Goal: Task Accomplishment & Management: Manage account settings

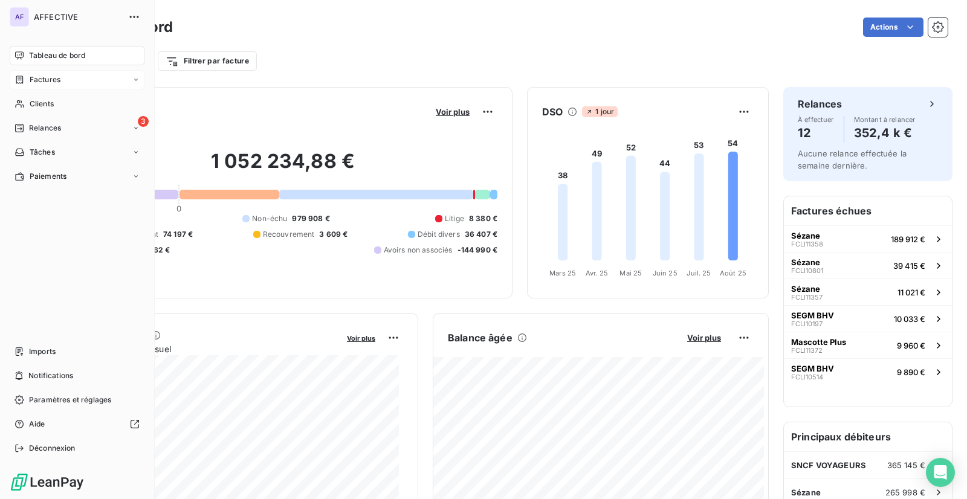
click at [22, 84] on icon at bounding box center [20, 80] width 10 height 10
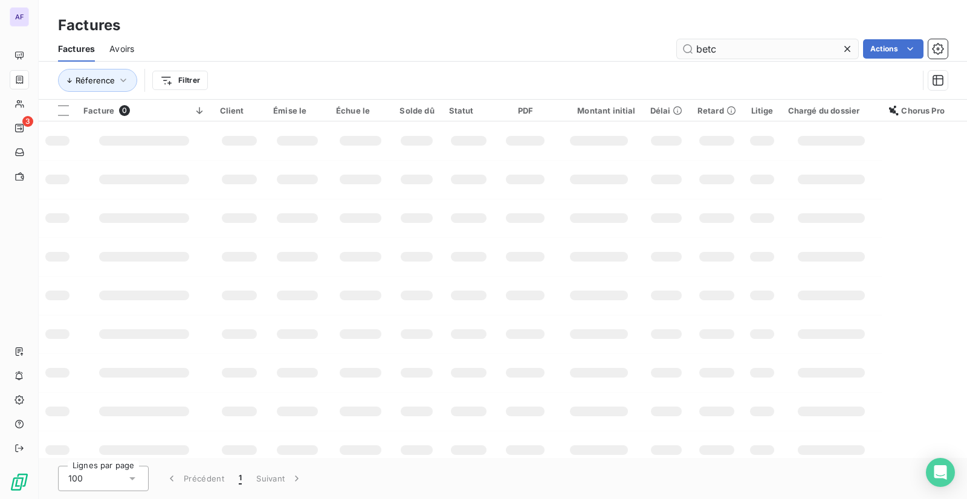
drag, startPoint x: 731, startPoint y: 51, endPoint x: 681, endPoint y: 46, distance: 49.8
click at [677, 44] on input "betc" at bounding box center [767, 48] width 181 height 19
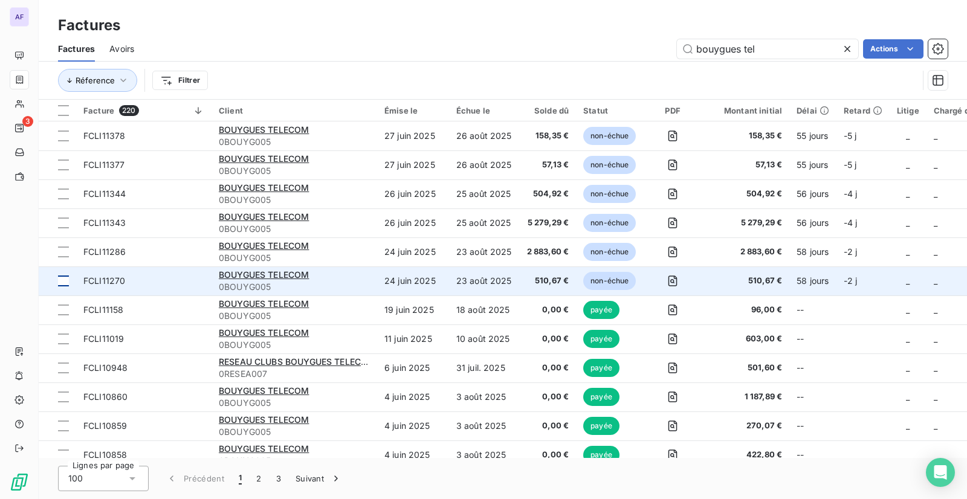
type input "bouygues tel"
click at [68, 280] on div at bounding box center [63, 281] width 11 height 11
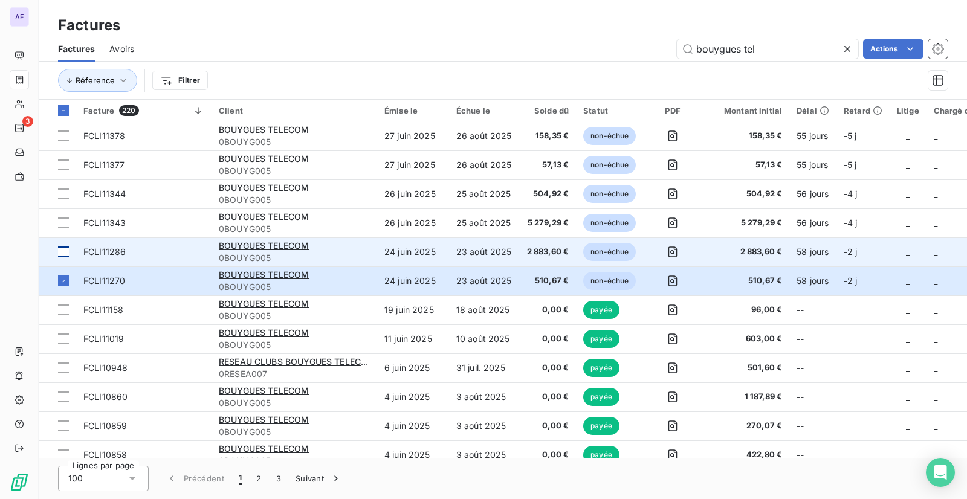
click at [65, 254] on div at bounding box center [63, 252] width 11 height 11
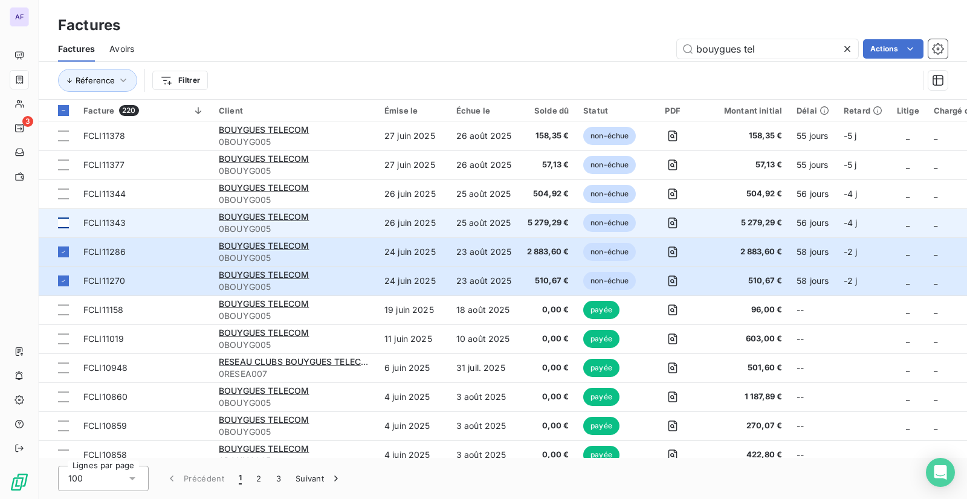
click at [65, 225] on div at bounding box center [63, 223] width 11 height 11
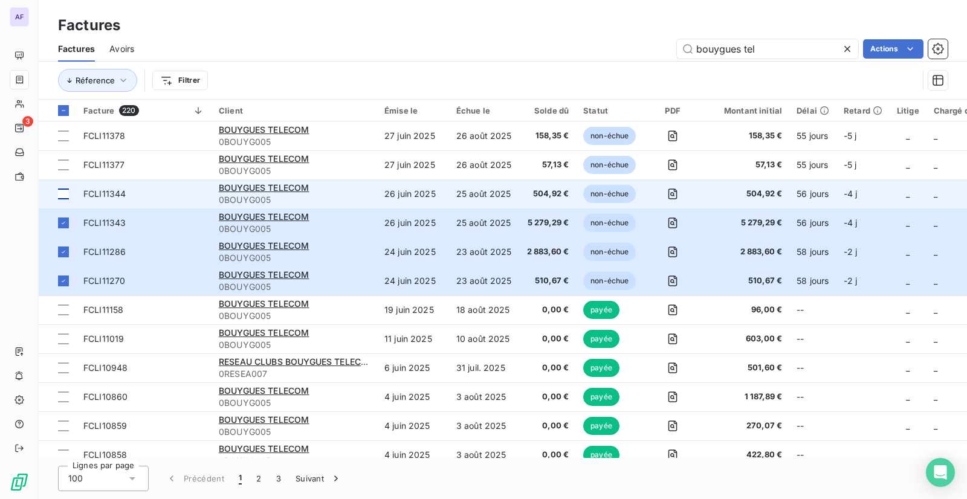
click at [64, 193] on div at bounding box center [63, 194] width 11 height 11
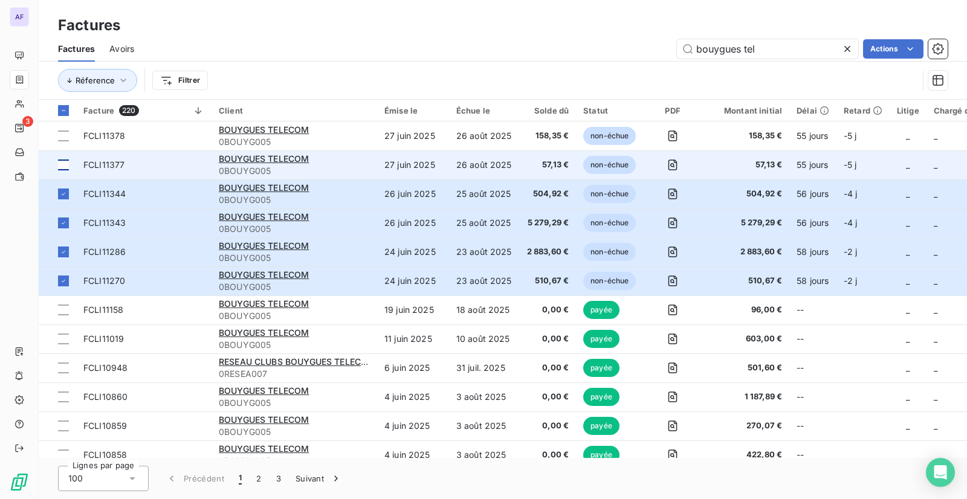
click at [63, 164] on div at bounding box center [63, 165] width 11 height 11
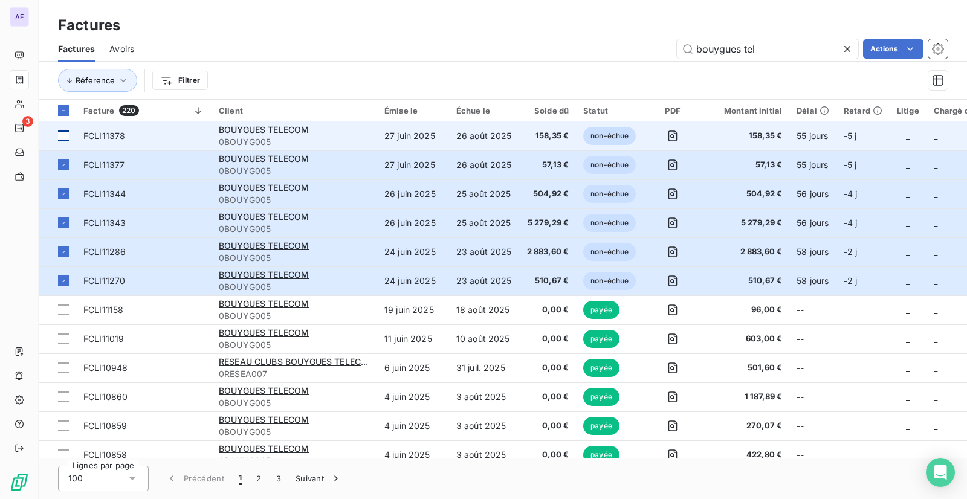
click at [67, 137] on div at bounding box center [63, 136] width 11 height 11
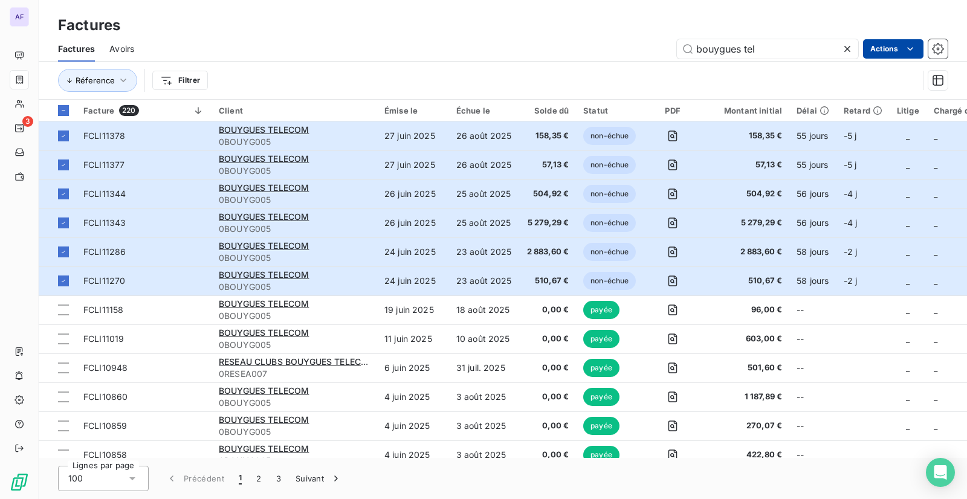
click at [884, 52] on html "AF 3 Factures Factures Avoirs bouygues tel Actions Réference Filtrer Facture 22…" at bounding box center [483, 249] width 967 height 499
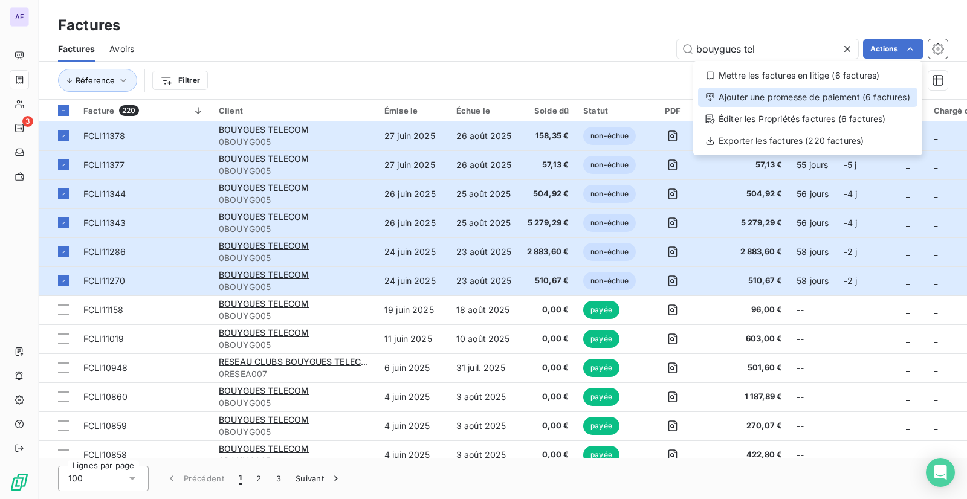
click at [853, 97] on div "Ajouter une promesse de paiement (6 factures)" at bounding box center [807, 97] width 219 height 19
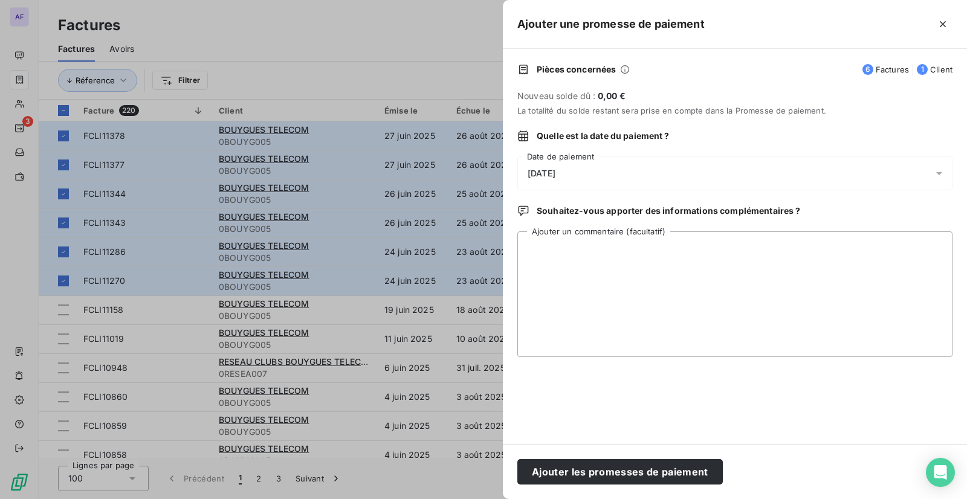
click at [671, 181] on div "[DATE]" at bounding box center [734, 174] width 435 height 34
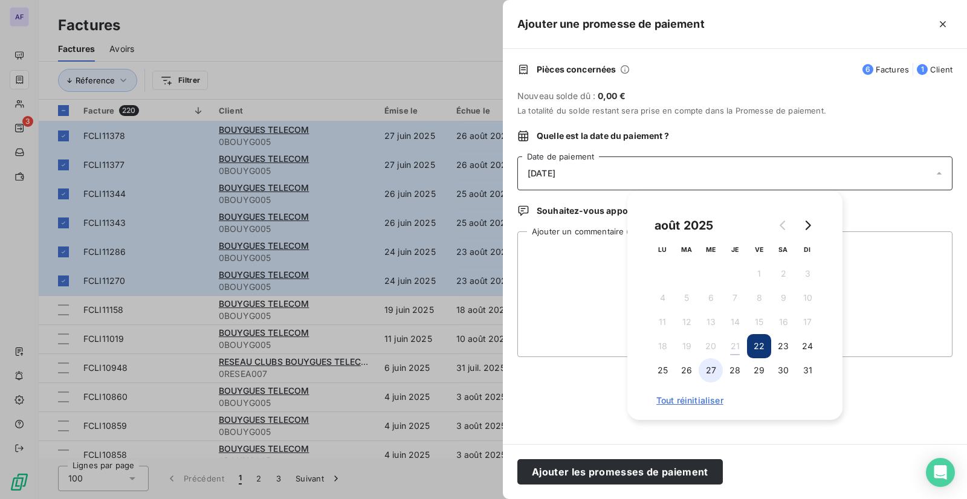
click at [711, 374] on button "27" at bounding box center [711, 370] width 24 height 24
click at [598, 291] on textarea "Ajouter un commentaire (facultatif)" at bounding box center [734, 294] width 435 height 126
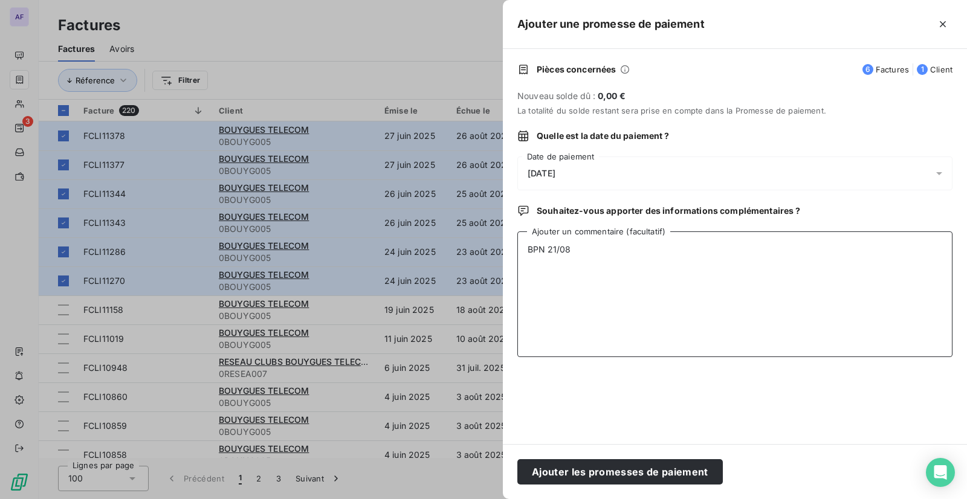
drag, startPoint x: 588, startPoint y: 255, endPoint x: 505, endPoint y: 251, distance: 82.9
click at [505, 251] on div "Pièces concernées 6 Factures 1 Client Nouveau solde dû : 0,00 € La totalité du …" at bounding box center [735, 246] width 464 height 395
type textarea "BPN 21/08"
click at [708, 473] on button "Ajouter les promesses de paiement" at bounding box center [619, 471] width 205 height 25
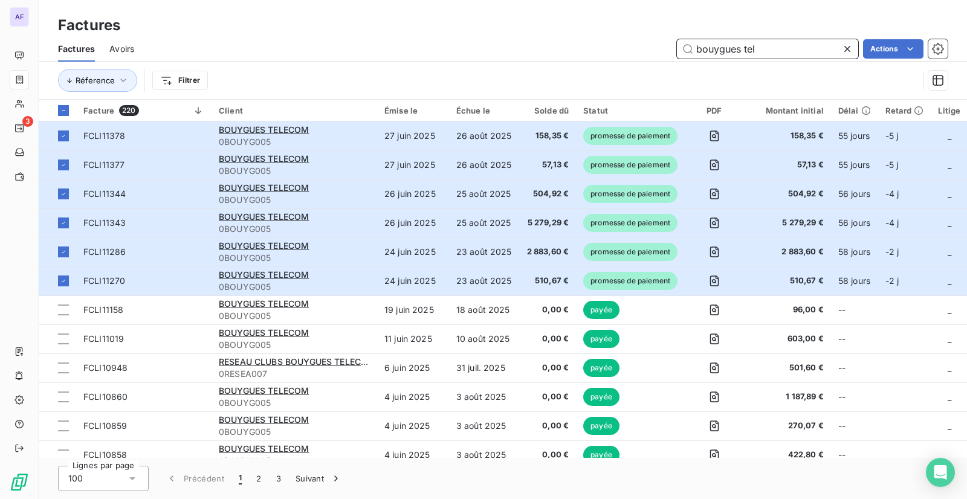
click at [679, 47] on input "bouygues tel" at bounding box center [767, 48] width 181 height 19
click at [845, 51] on icon at bounding box center [847, 49] width 12 height 12
click at [777, 47] on input "GALERIE" at bounding box center [767, 48] width 181 height 19
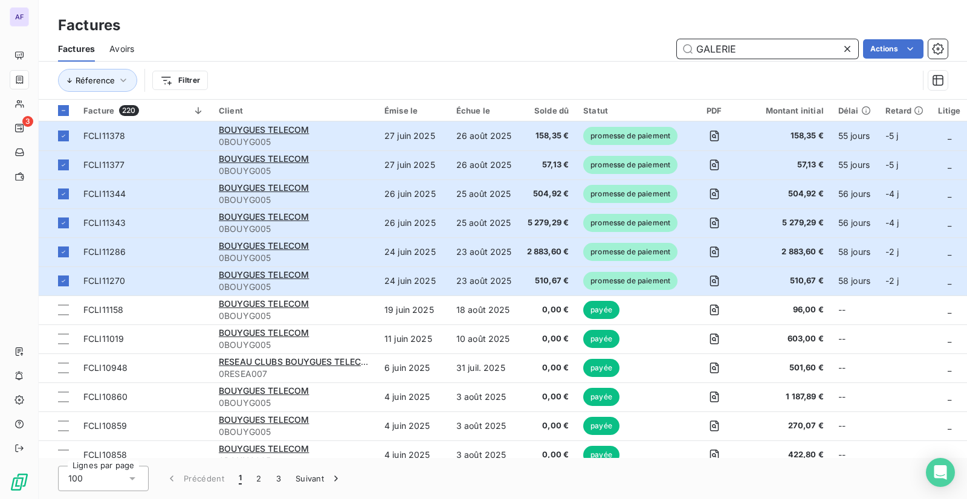
click at [847, 51] on input "GALERIE" at bounding box center [767, 48] width 181 height 19
click at [847, 46] on input "GALERIE" at bounding box center [767, 48] width 181 height 19
click at [30, 123] on span "3" at bounding box center [27, 121] width 11 height 11
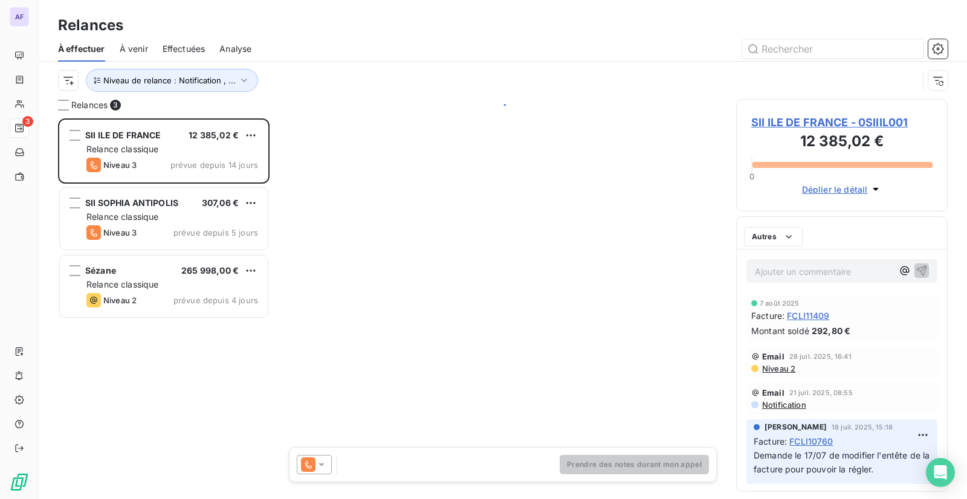
scroll to position [372, 202]
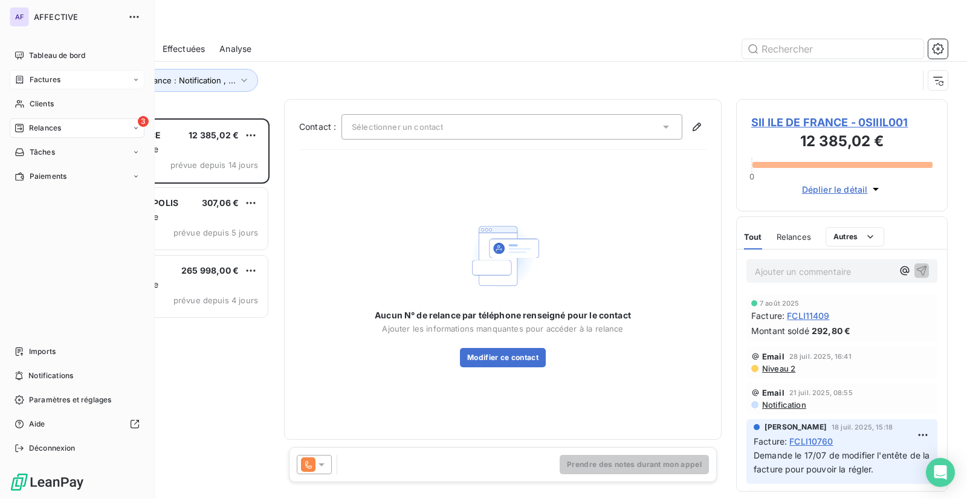
click at [30, 78] on span "Factures" at bounding box center [45, 79] width 31 height 11
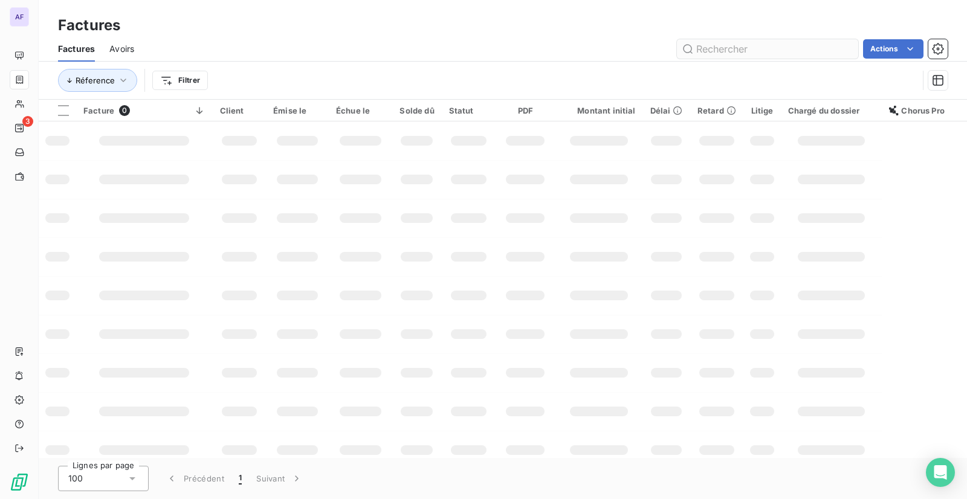
click at [714, 45] on input "text" at bounding box center [767, 48] width 181 height 19
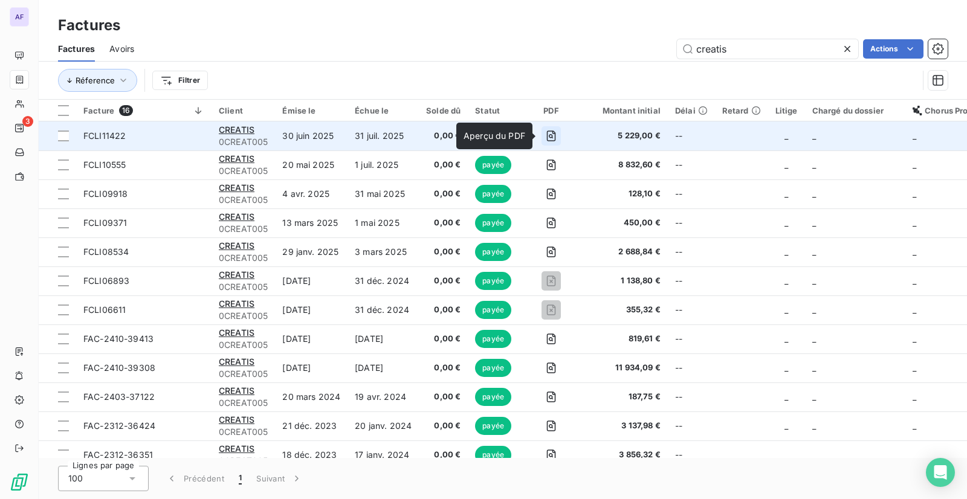
type input "creatis"
click at [549, 134] on icon "button" at bounding box center [551, 136] width 12 height 12
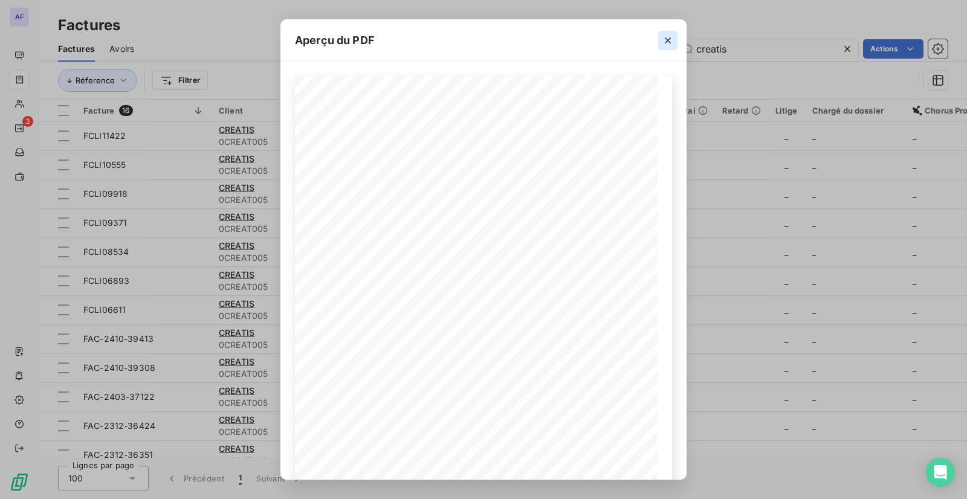
click at [667, 43] on icon "button" at bounding box center [668, 40] width 12 height 12
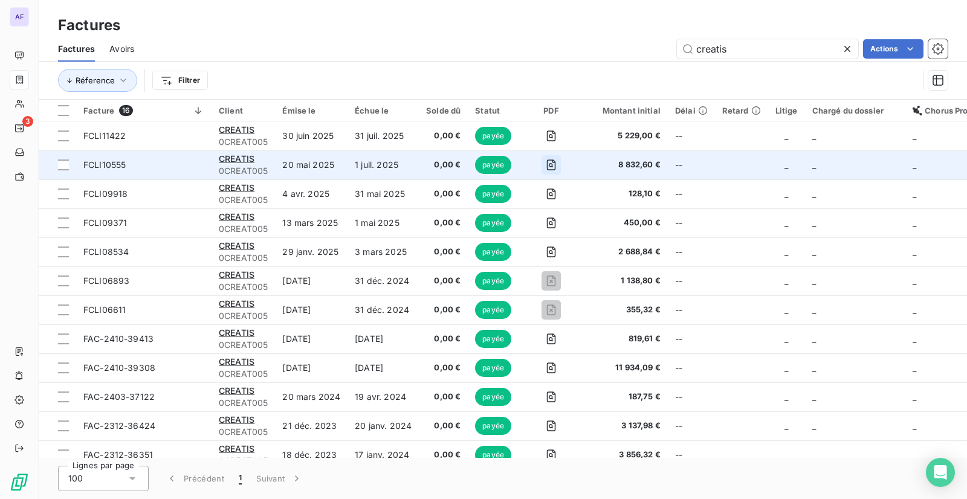
click at [549, 168] on icon "button" at bounding box center [551, 165] width 12 height 12
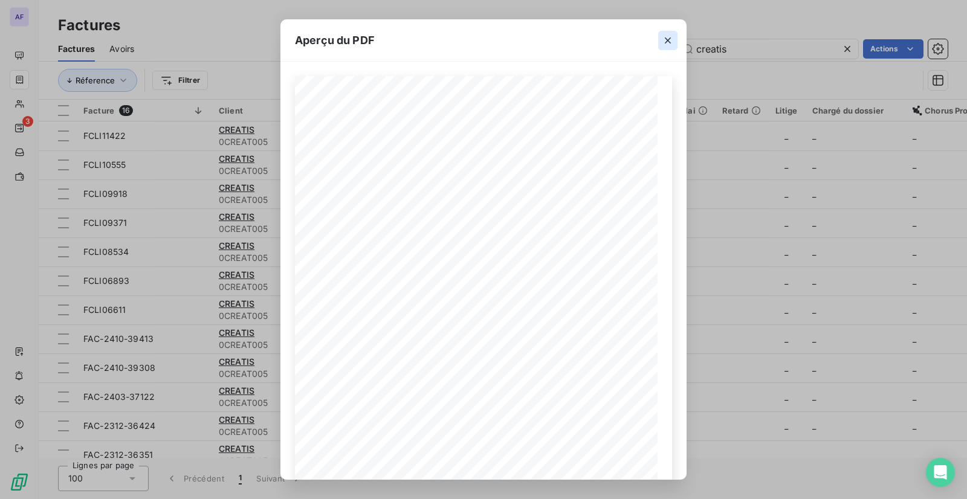
click at [667, 34] on icon "button" at bounding box center [668, 40] width 12 height 12
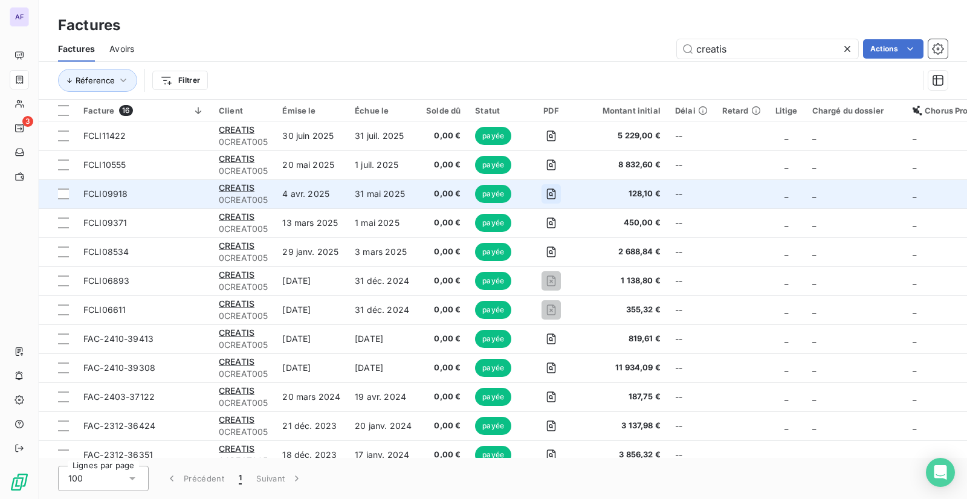
click at [545, 200] on button "button" at bounding box center [550, 193] width 19 height 19
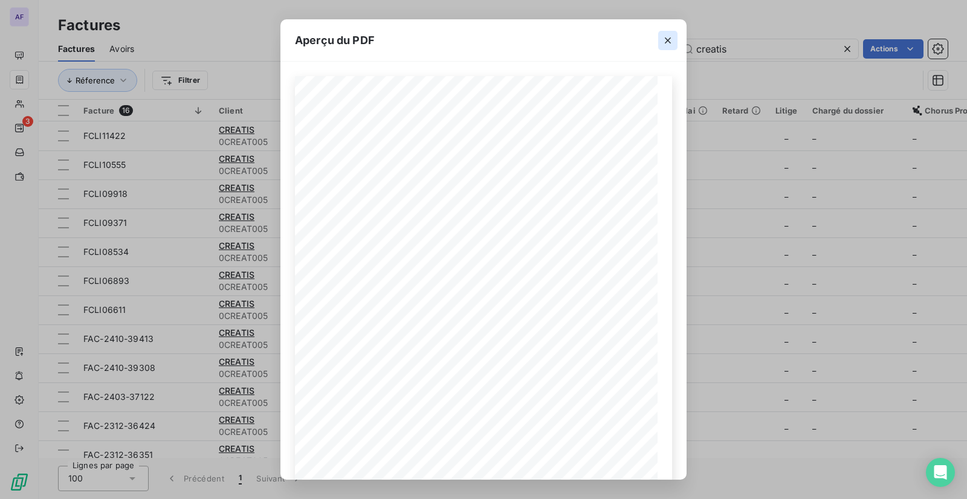
click at [667, 40] on icon "button" at bounding box center [668, 40] width 12 height 12
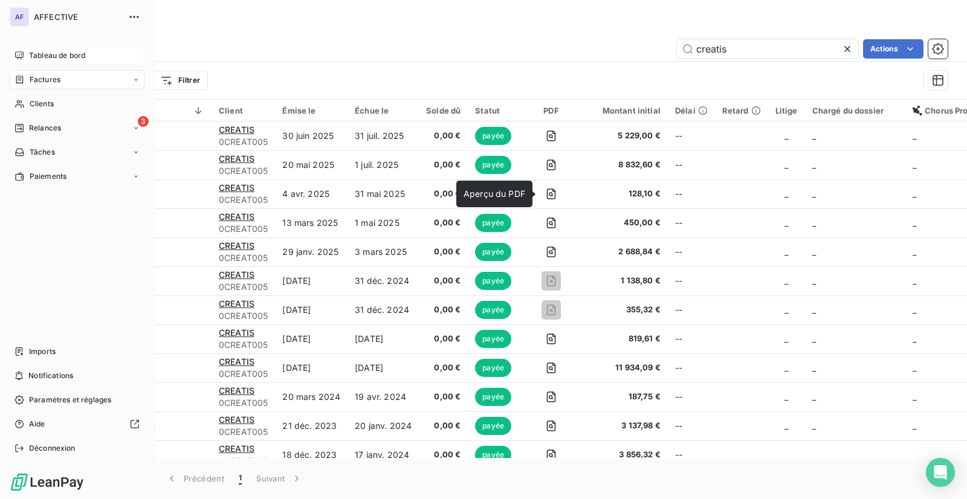
click at [62, 53] on span "Tableau de bord" at bounding box center [57, 55] width 56 height 11
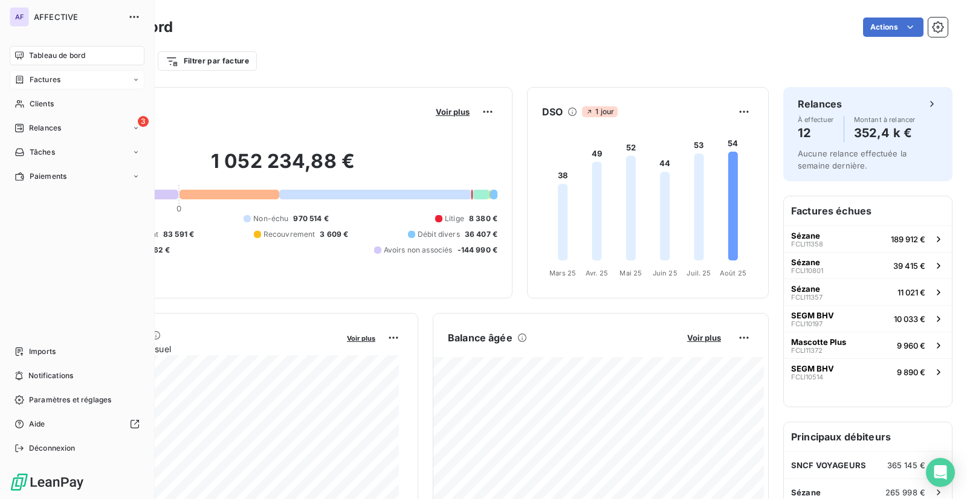
click at [35, 77] on span "Factures" at bounding box center [45, 79] width 31 height 11
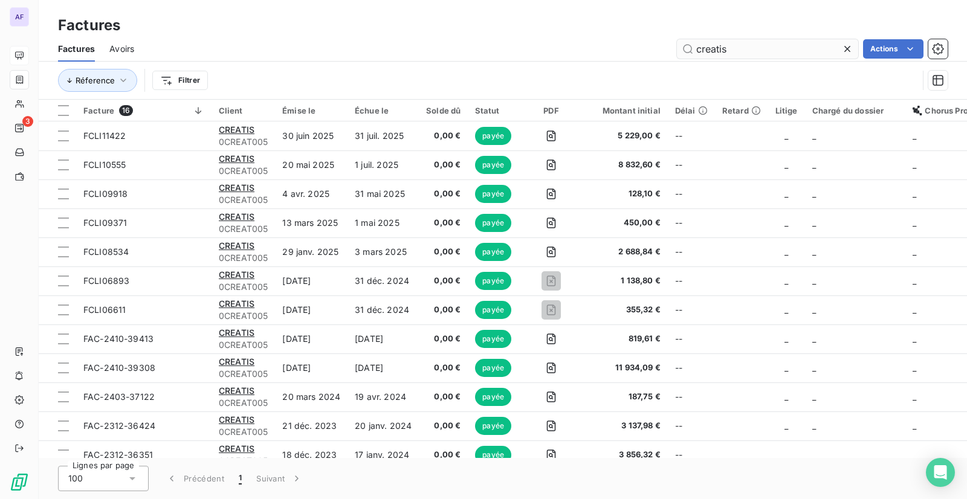
click at [691, 47] on input "creatis" at bounding box center [767, 48] width 181 height 19
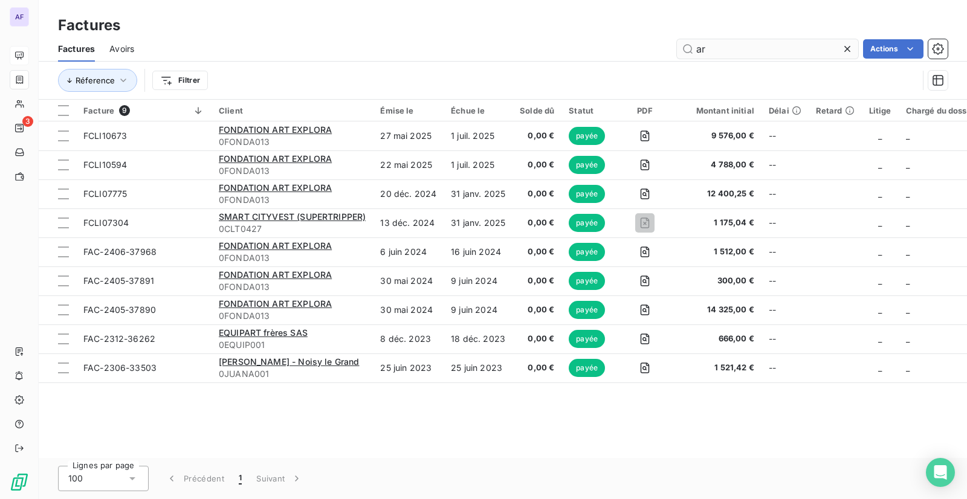
type input "a"
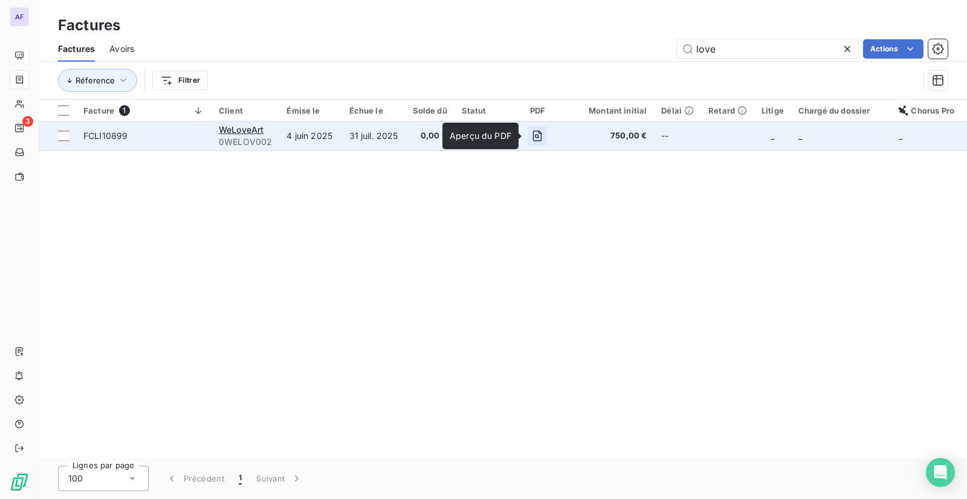
click at [531, 138] on icon "button" at bounding box center [537, 136] width 12 height 12
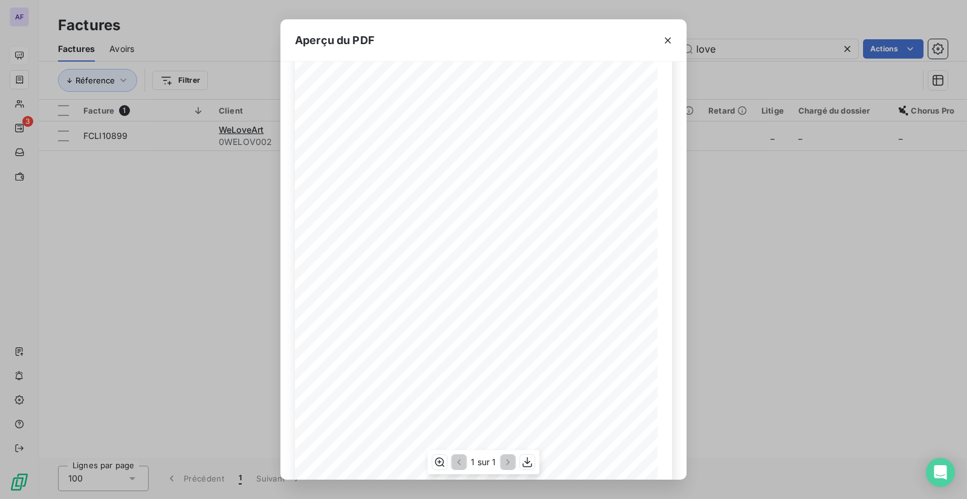
scroll to position [121, 0]
click at [667, 38] on icon "button" at bounding box center [668, 40] width 12 height 12
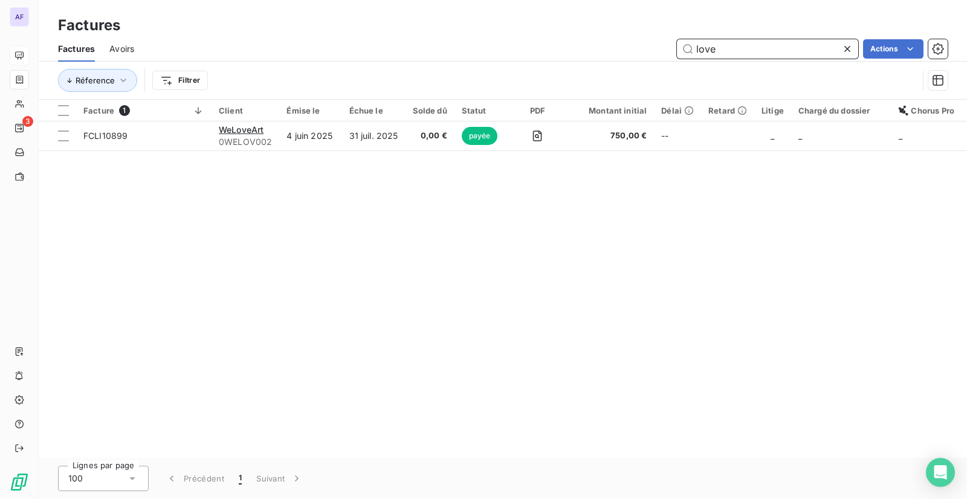
drag, startPoint x: 721, startPoint y: 53, endPoint x: 695, endPoint y: 48, distance: 26.5
click at [695, 48] on input "love" at bounding box center [767, 48] width 181 height 19
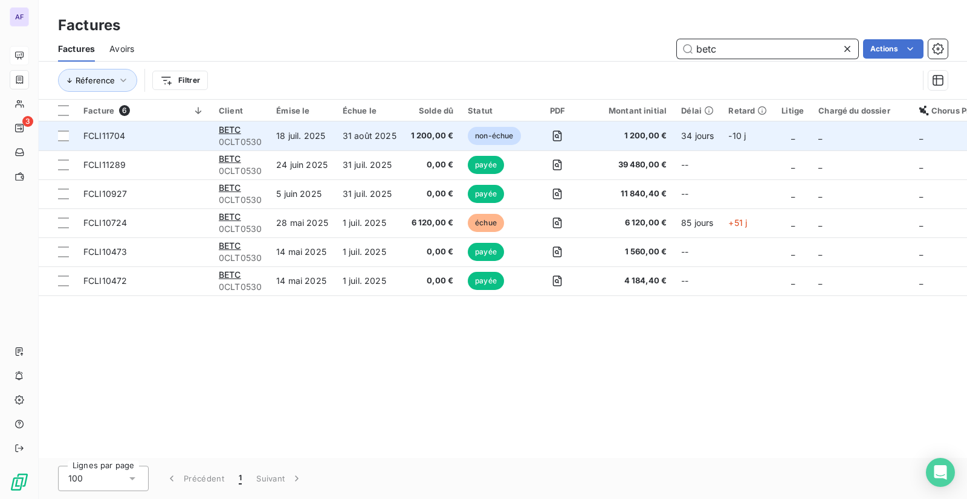
type input "betc"
click at [393, 139] on td "31 août 2025" at bounding box center [369, 135] width 68 height 29
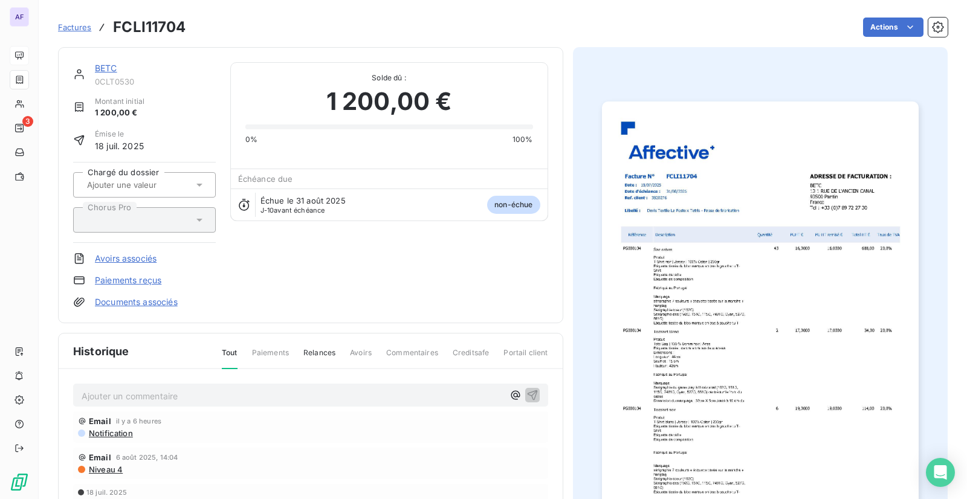
click at [885, 31] on html "AF 3 Factures FCLI11704 Actions BETC 0CLT0530 Montant initial 1 200,00 € Émise …" at bounding box center [483, 249] width 967 height 499
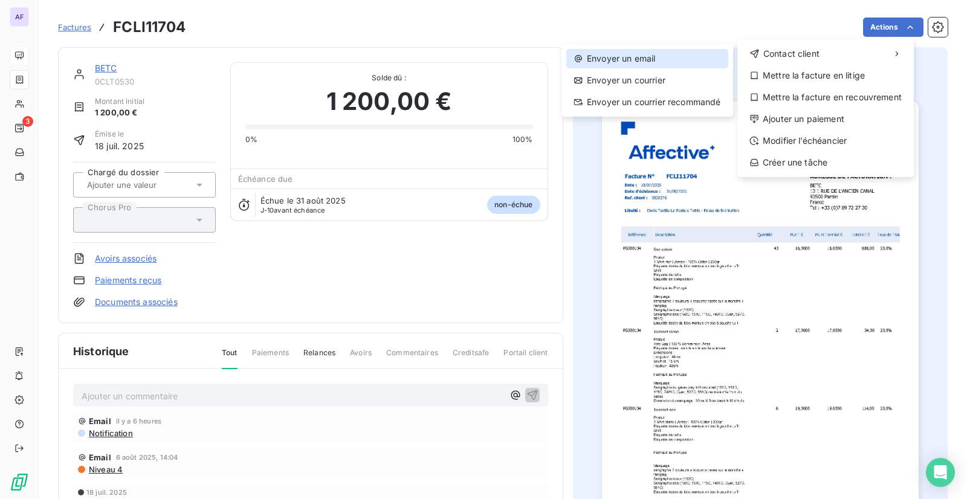
click at [667, 57] on div "Envoyer un email" at bounding box center [647, 58] width 162 height 19
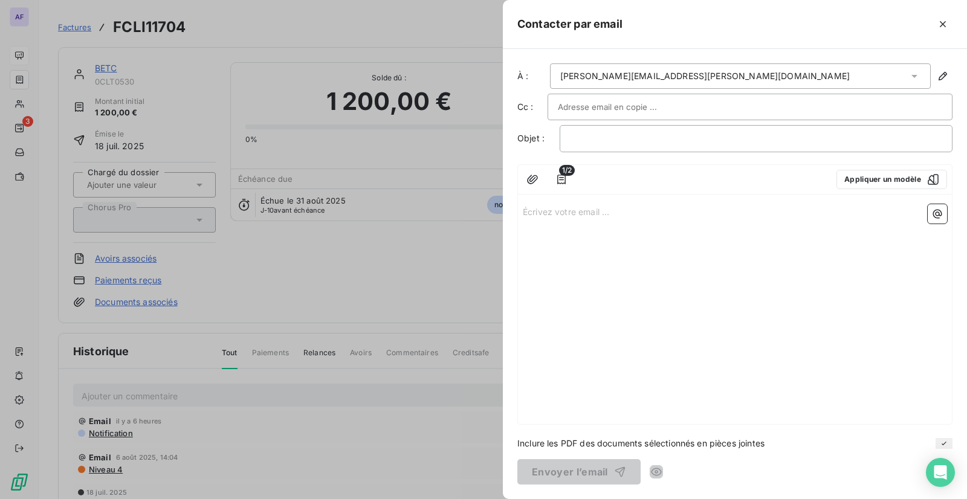
click at [897, 73] on div "[PERSON_NAME][EMAIL_ADDRESS][PERSON_NAME][DOMAIN_NAME]" at bounding box center [740, 75] width 381 height 25
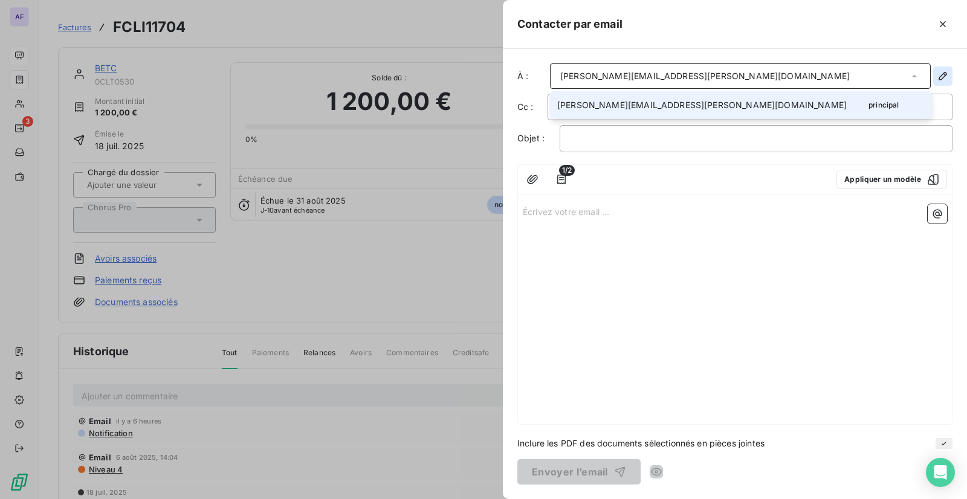
click at [937, 77] on icon "button" at bounding box center [943, 76] width 12 height 12
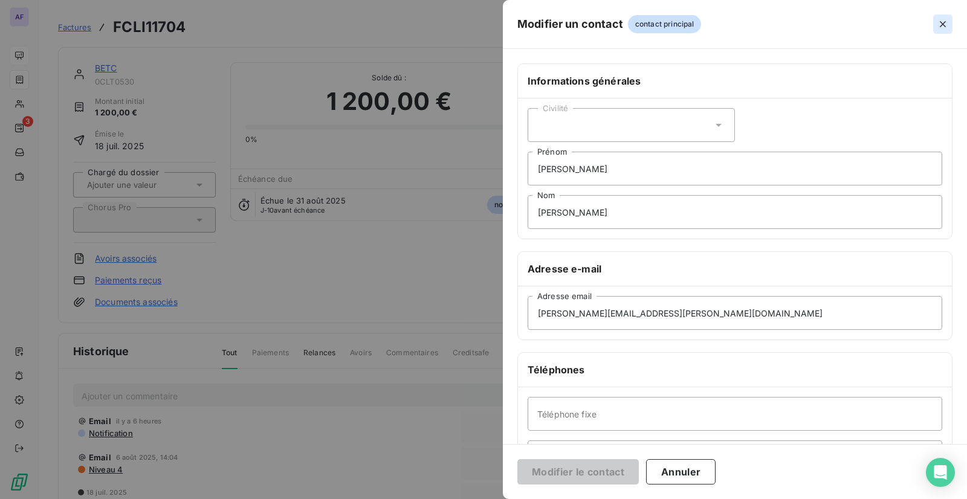
click at [945, 19] on icon "button" at bounding box center [943, 24] width 12 height 12
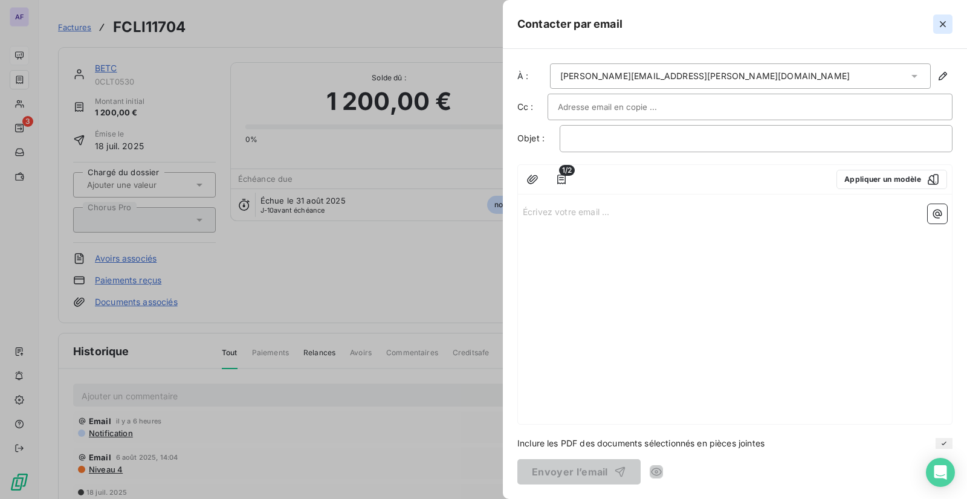
click at [949, 22] on button "button" at bounding box center [942, 24] width 19 height 19
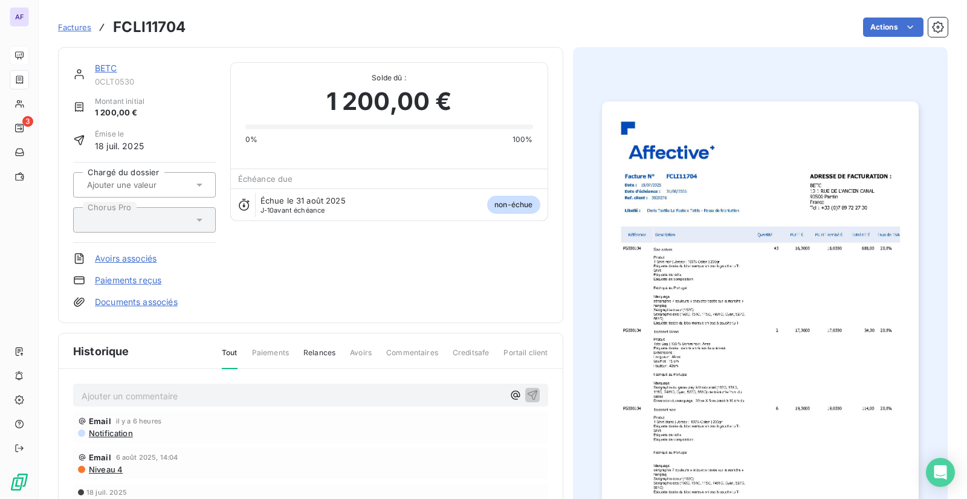
click at [112, 70] on link "BETC" at bounding box center [106, 68] width 22 height 10
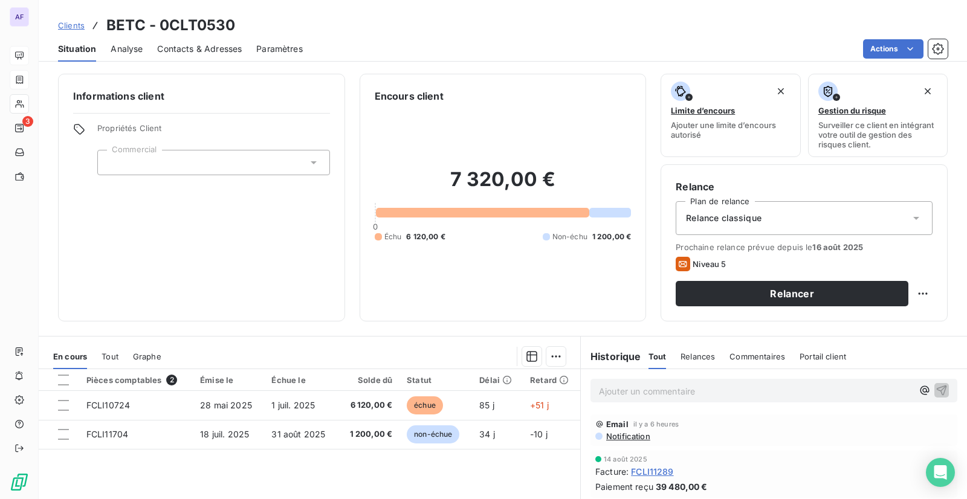
click at [178, 51] on span "Contacts & Adresses" at bounding box center [199, 49] width 85 height 12
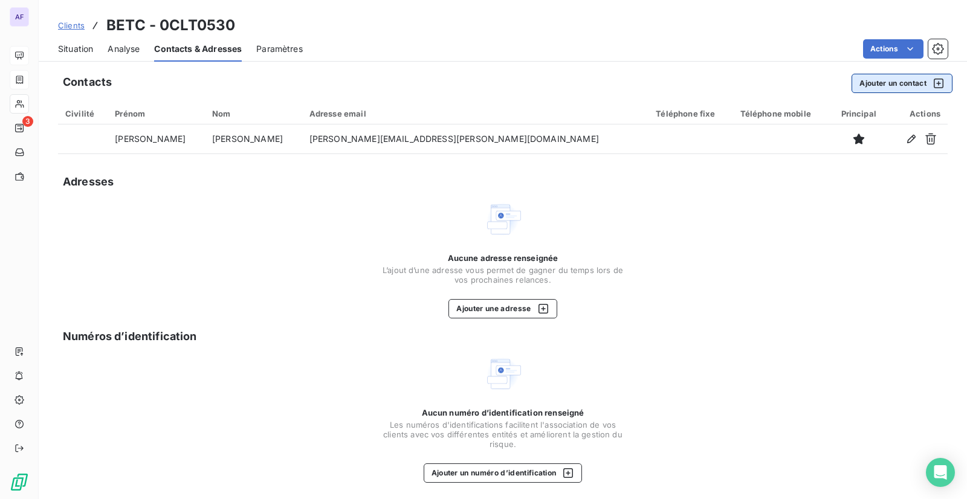
click at [896, 79] on button "Ajouter un contact" at bounding box center [901, 83] width 101 height 19
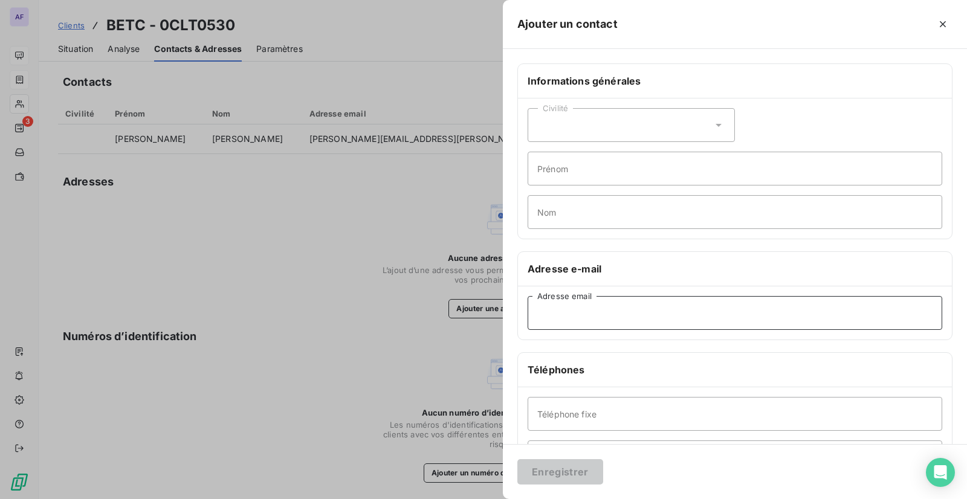
paste input "[EMAIL_ADDRESS][DOMAIN_NAME]"
type input "[EMAIL_ADDRESS][DOMAIN_NAME]"
click at [563, 216] on input "Nom" at bounding box center [735, 212] width 415 height 34
type input "Compta"
click at [557, 479] on button "Enregistrer" at bounding box center [560, 471] width 86 height 25
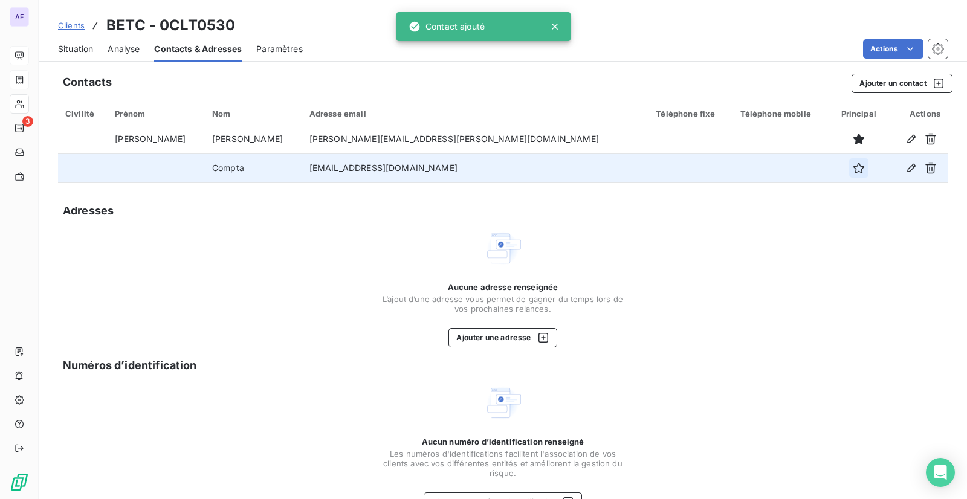
click at [853, 169] on icon "button" at bounding box center [859, 168] width 12 height 12
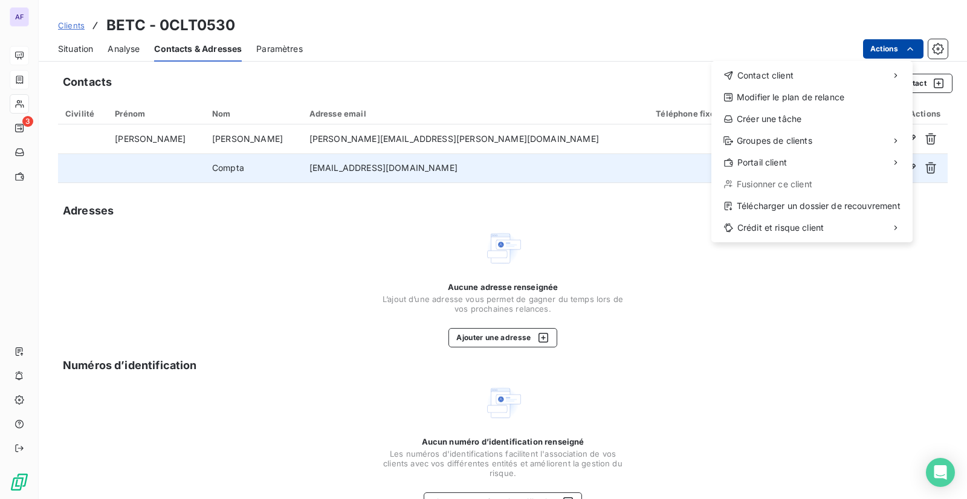
click at [892, 50] on html "AF 3 Clients BETC - 0CLT0530 Situation Analyse Contacts & Adresses Paramètres A…" at bounding box center [483, 249] width 967 height 499
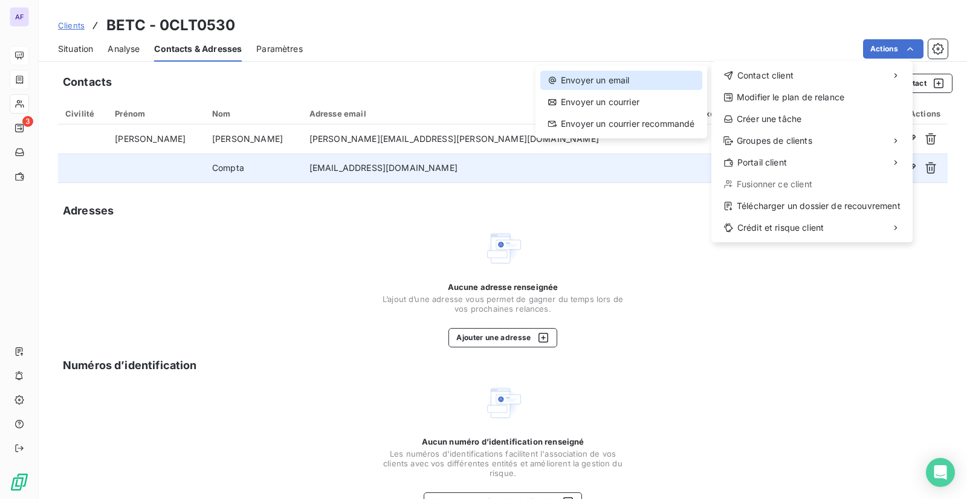
click at [664, 81] on div "Envoyer un email" at bounding box center [621, 80] width 162 height 19
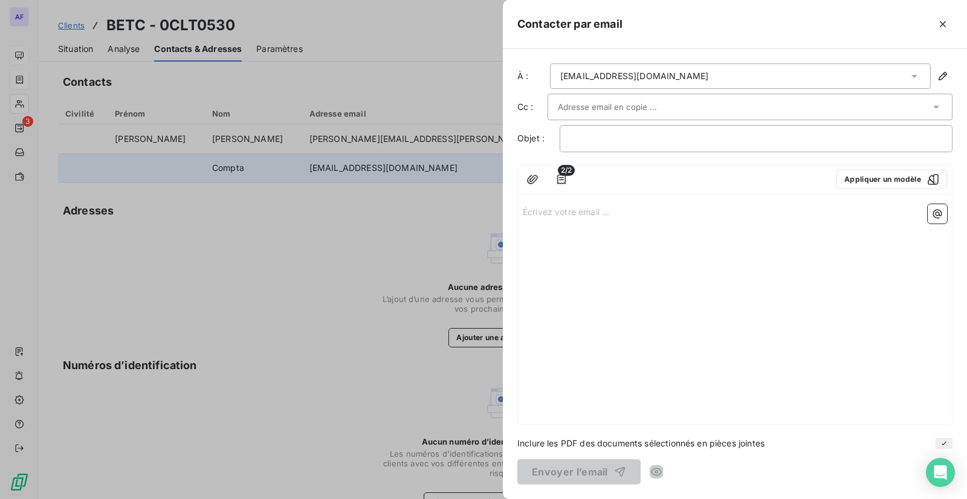
click at [654, 102] on keeper-lock "Open Keeper Popup" at bounding box center [655, 107] width 15 height 15
click at [627, 106] on input "text" at bounding box center [623, 107] width 130 height 18
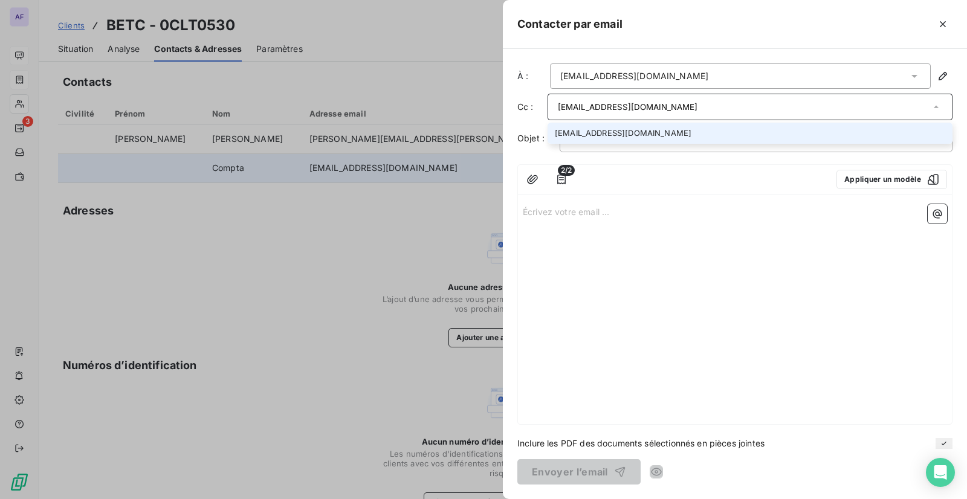
type input "[EMAIL_ADDRESS][DOMAIN_NAME]"
click at [659, 135] on li "[EMAIL_ADDRESS][DOMAIN_NAME]" at bounding box center [749, 133] width 405 height 21
click at [821, 199] on div "2/2 Appliquer un modèle Écrivez votre email ... ﻿" at bounding box center [734, 295] width 435 height 259
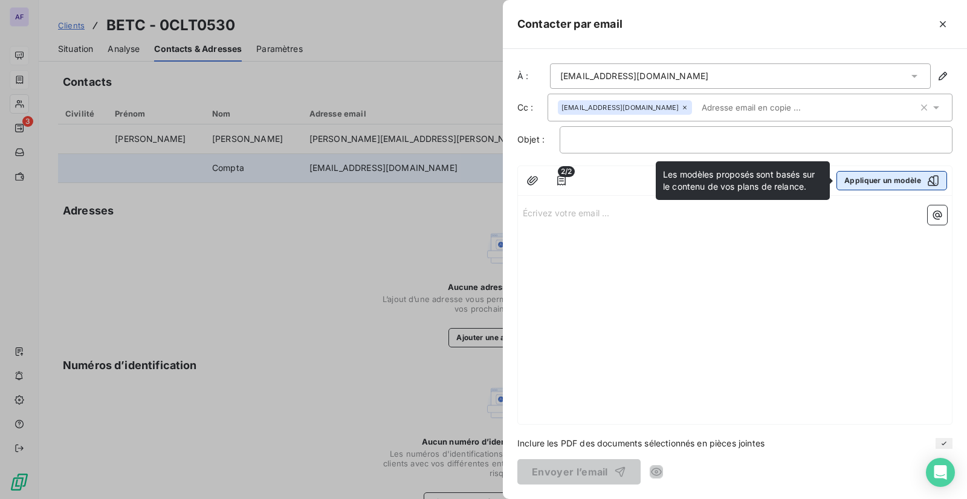
click at [893, 183] on button "Appliquer un modèle" at bounding box center [891, 180] width 111 height 19
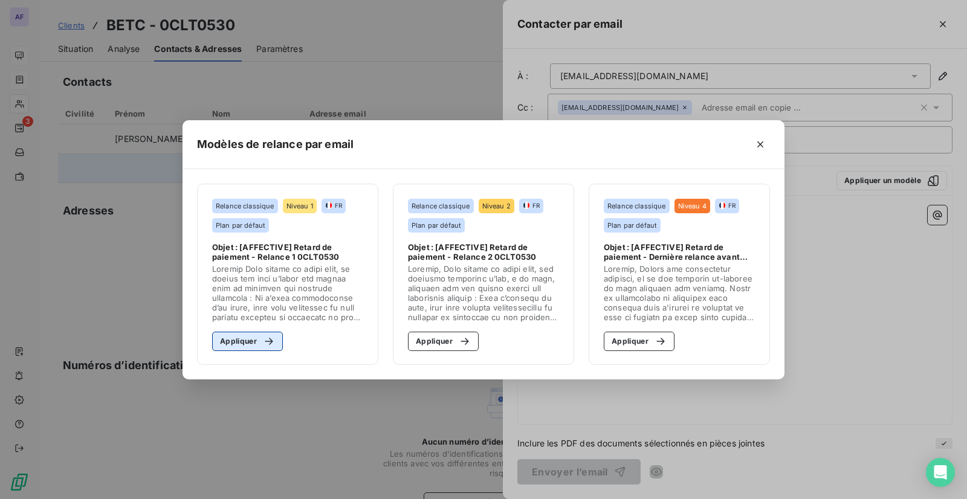
click at [254, 340] on button "Appliquer" at bounding box center [247, 341] width 71 height 19
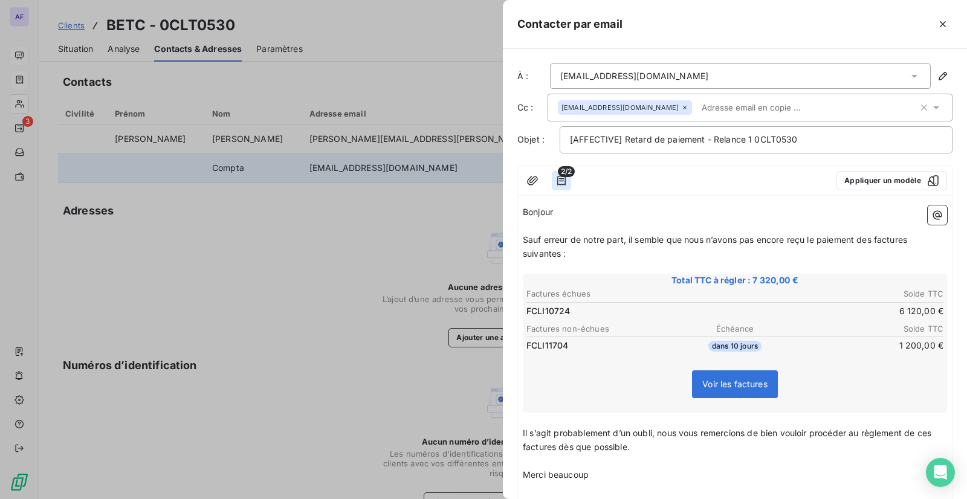
click at [567, 184] on icon "button" at bounding box center [561, 181] width 12 height 12
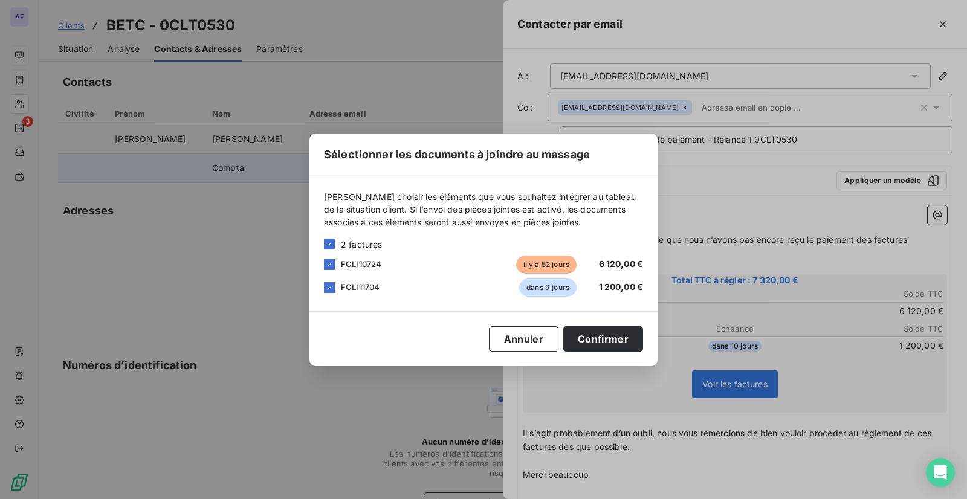
click at [732, 181] on div "Sélectionner les documents à joindre au message [PERSON_NAME] choisir les éléme…" at bounding box center [483, 249] width 967 height 499
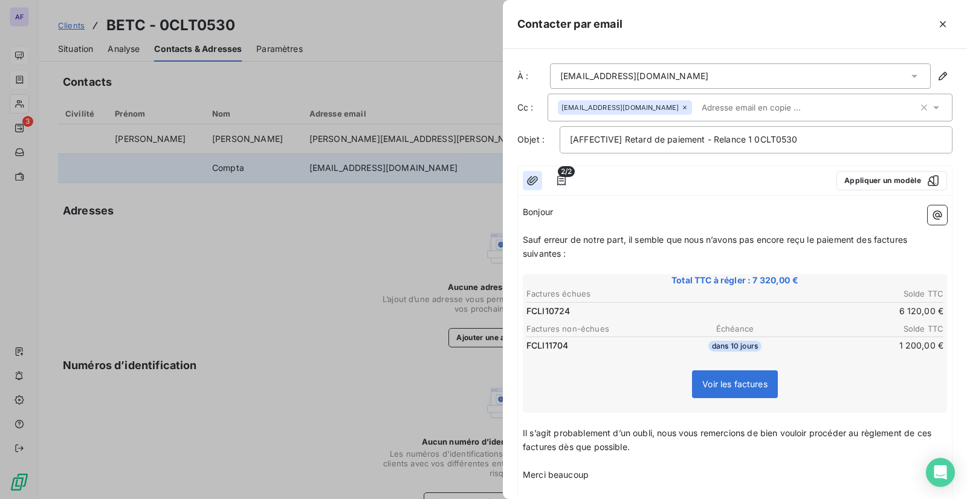
click at [523, 180] on button "button" at bounding box center [532, 180] width 19 height 19
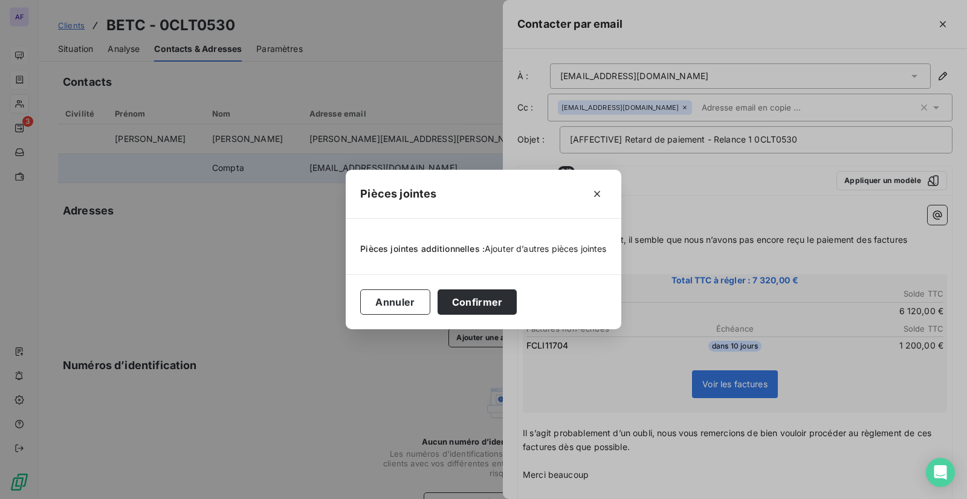
click at [535, 248] on span "Ajouter d’autres pièces jointes" at bounding box center [546, 249] width 122 height 10
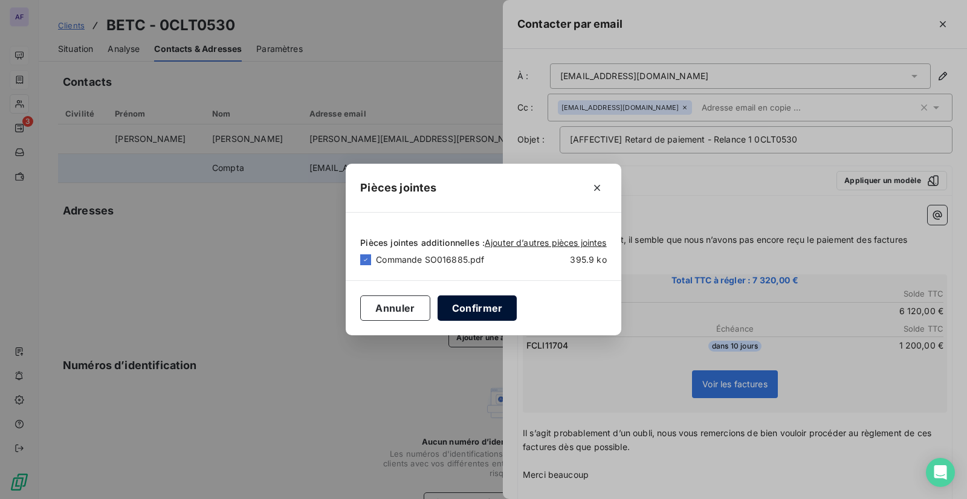
click at [491, 307] on button "Confirmer" at bounding box center [478, 308] width 80 height 25
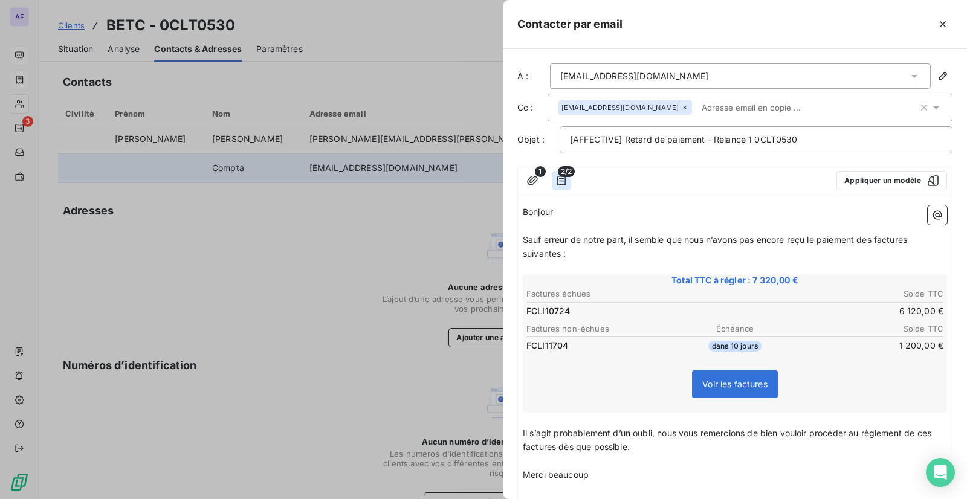
click at [555, 179] on button "button" at bounding box center [561, 180] width 19 height 19
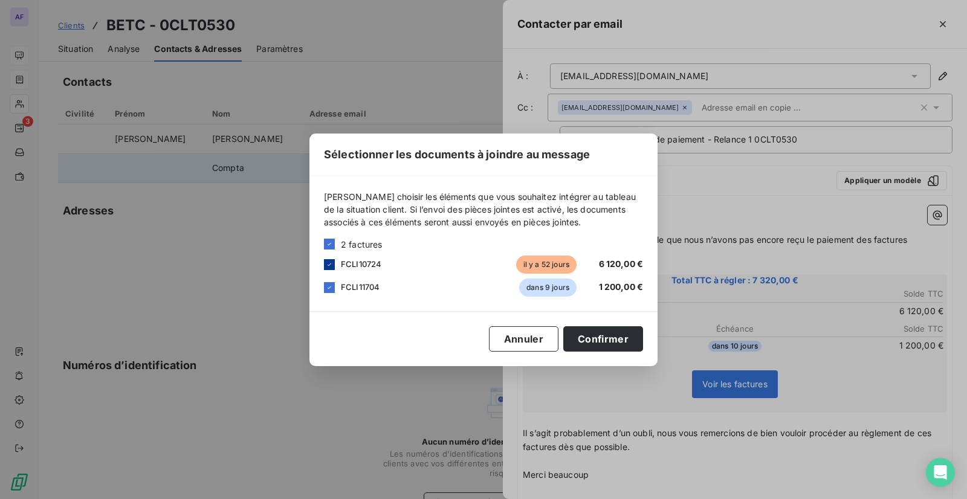
click at [331, 266] on icon at bounding box center [329, 264] width 7 height 7
click at [329, 265] on div at bounding box center [329, 264] width 11 height 11
click at [630, 340] on button "Confirmer" at bounding box center [603, 338] width 80 height 25
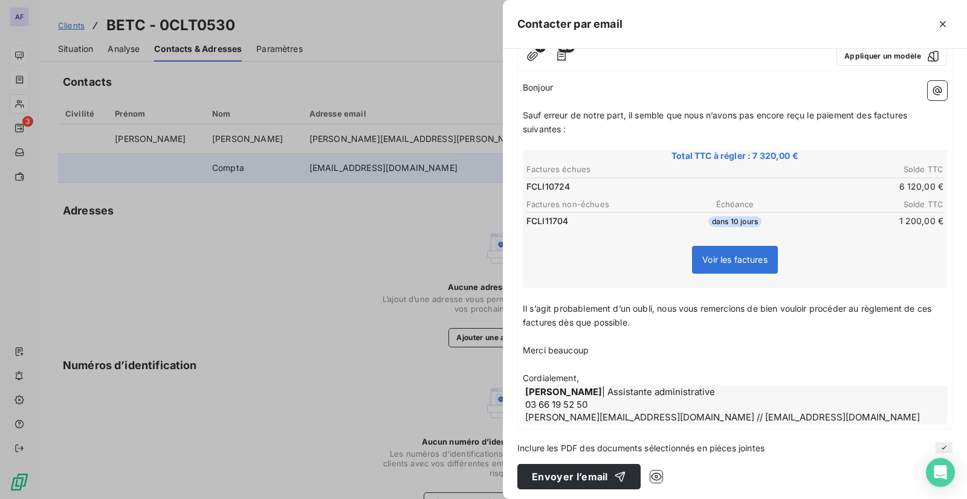
scroll to position [129, 0]
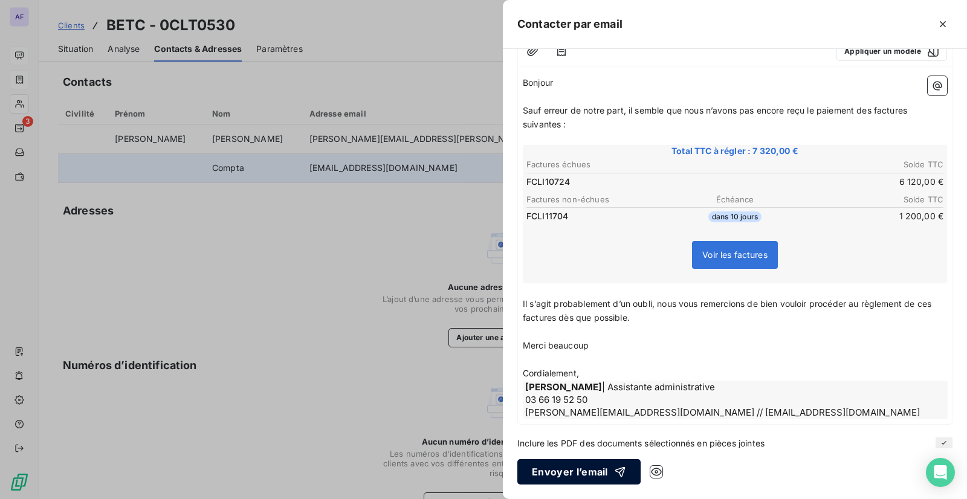
click at [580, 467] on button "Envoyer l’email" at bounding box center [578, 471] width 123 height 25
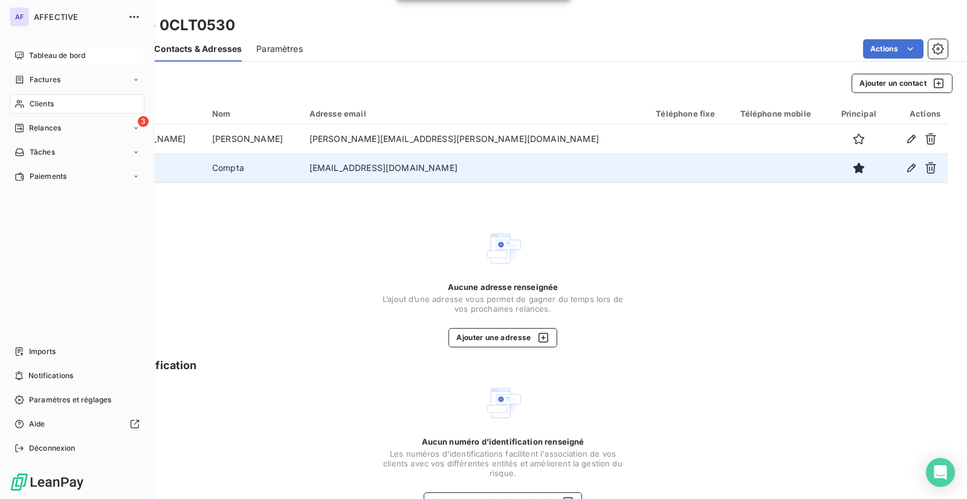
drag, startPoint x: 54, startPoint y: 82, endPoint x: 146, endPoint y: 84, distance: 92.5
click at [54, 82] on span "Factures" at bounding box center [45, 79] width 31 height 11
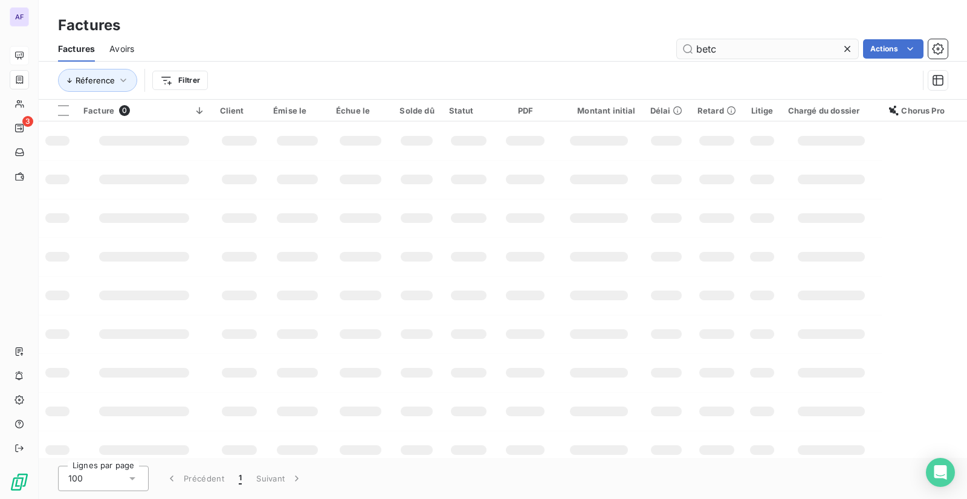
drag, startPoint x: 725, startPoint y: 45, endPoint x: 682, endPoint y: 45, distance: 42.3
click at [682, 45] on input "betc" at bounding box center [767, 48] width 181 height 19
type input "12118"
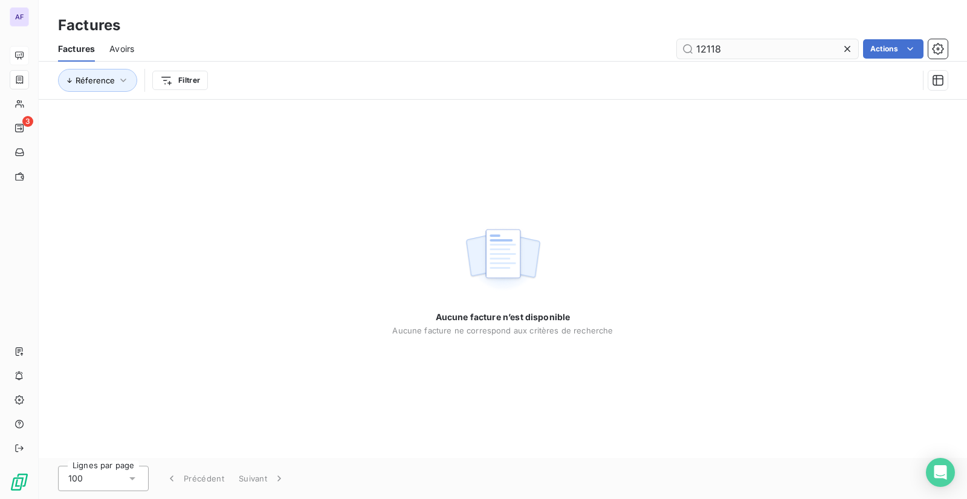
drag, startPoint x: 752, startPoint y: 49, endPoint x: 683, endPoint y: 54, distance: 69.7
click at [683, 54] on input "12118" at bounding box center [767, 48] width 181 height 19
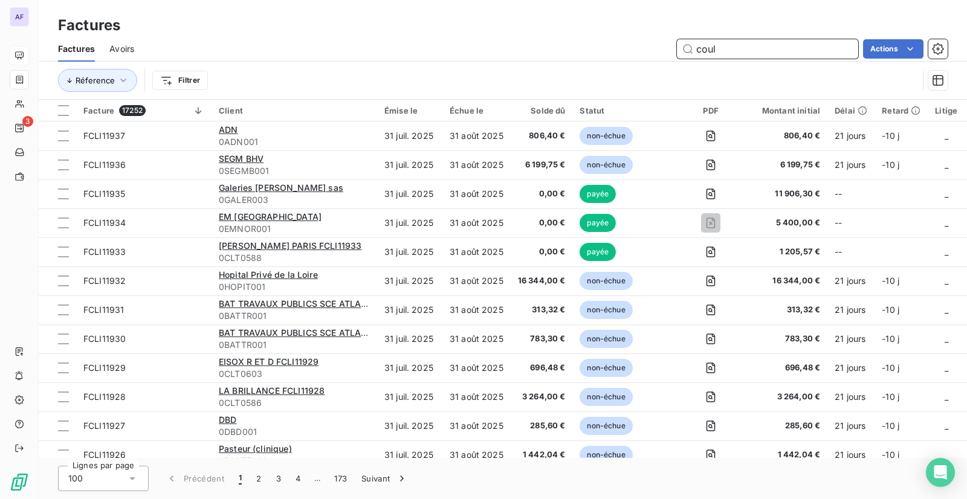
type input "coulo"
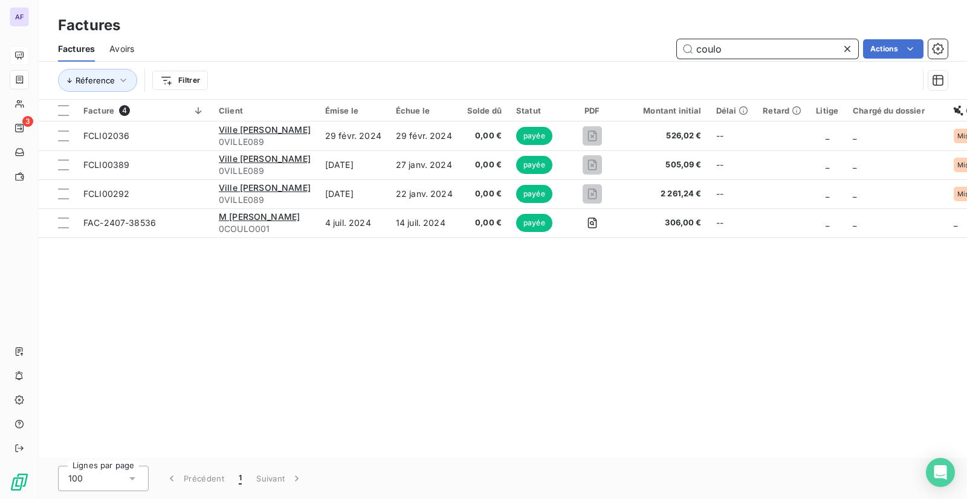
drag, startPoint x: 723, startPoint y: 46, endPoint x: 690, endPoint y: 48, distance: 32.7
click at [690, 48] on input "coulo" at bounding box center [767, 48] width 181 height 19
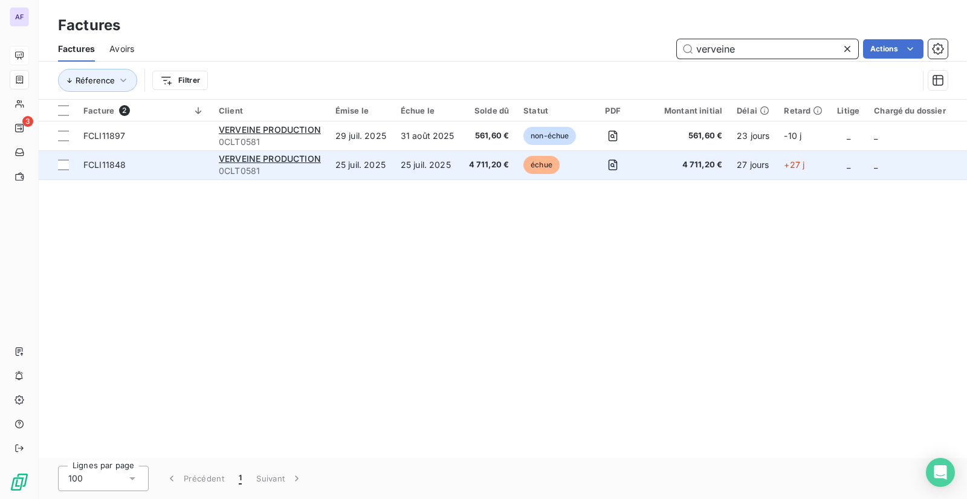
type input "verveine"
click at [355, 165] on td "25 juil. 2025" at bounding box center [360, 164] width 65 height 29
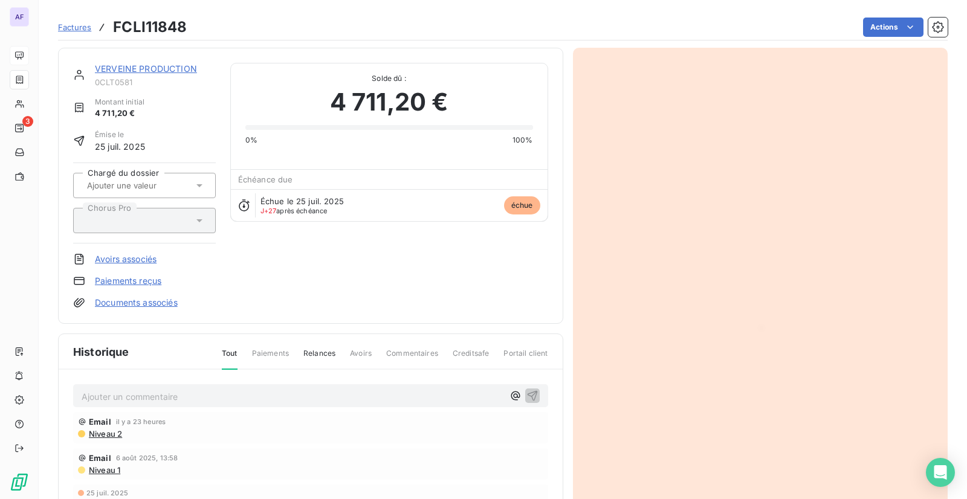
scroll to position [61, 0]
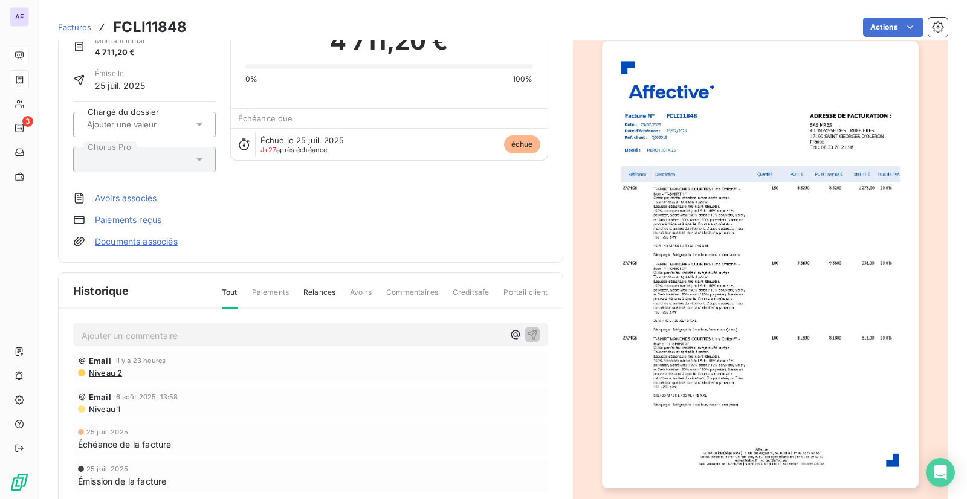
click at [283, 296] on span "Paiements" at bounding box center [270, 297] width 37 height 21
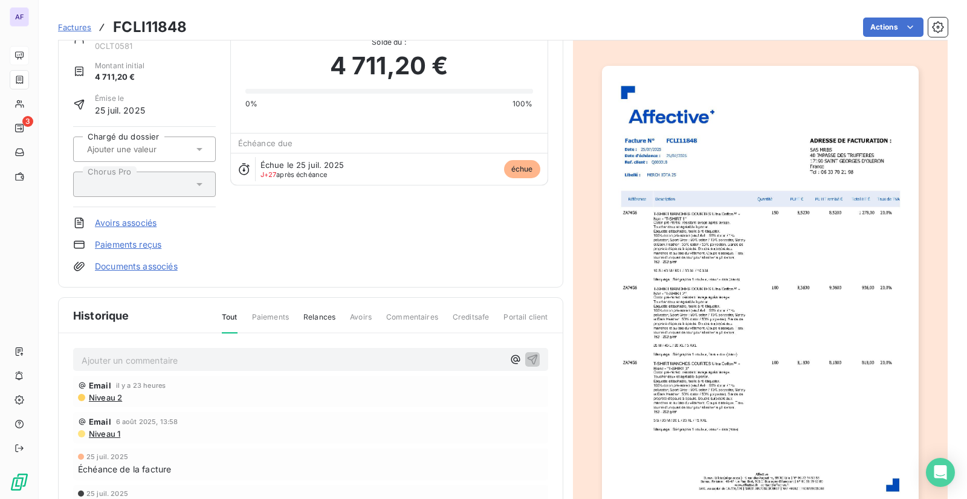
scroll to position [0, 0]
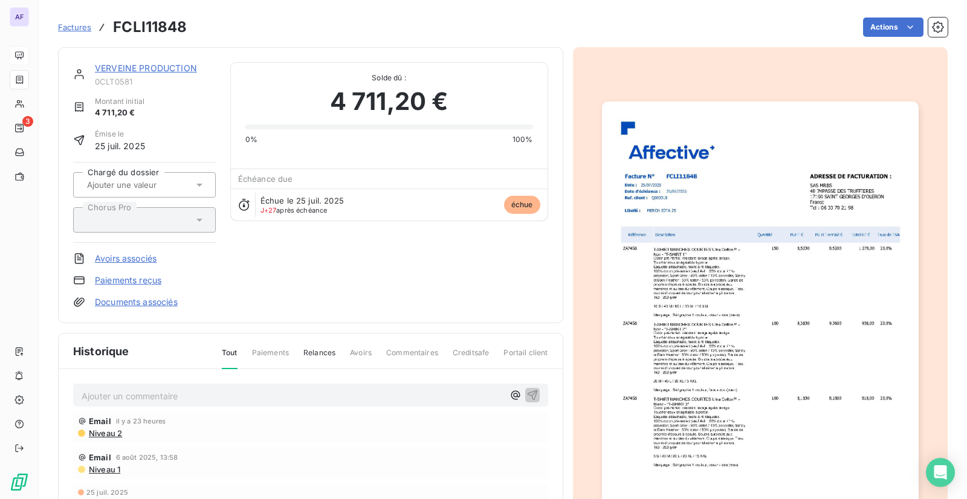
click at [132, 69] on link "VERVEINE PRODUCTION" at bounding box center [146, 68] width 102 height 10
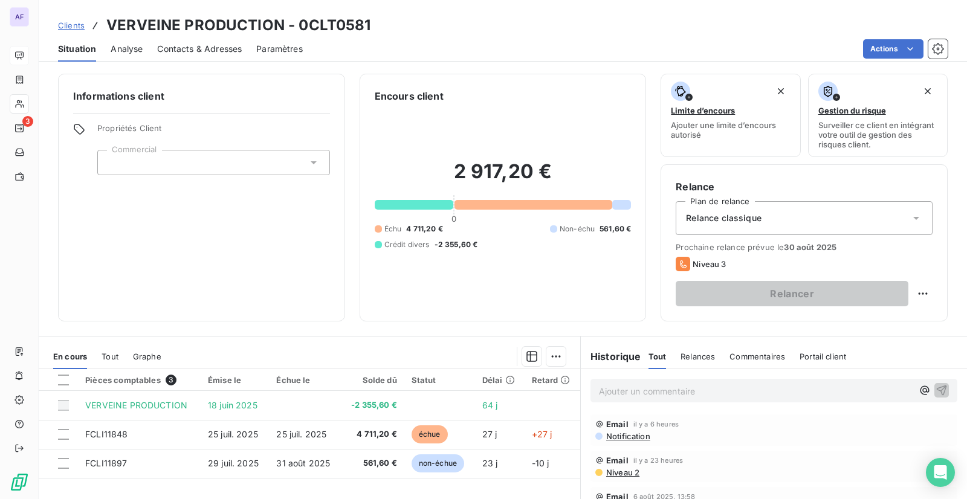
scroll to position [60, 0]
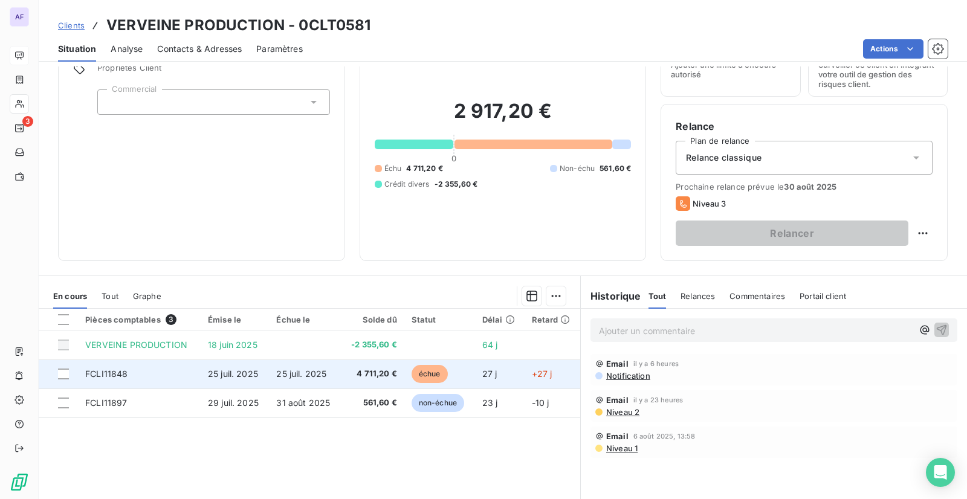
click at [69, 372] on div at bounding box center [64, 374] width 13 height 11
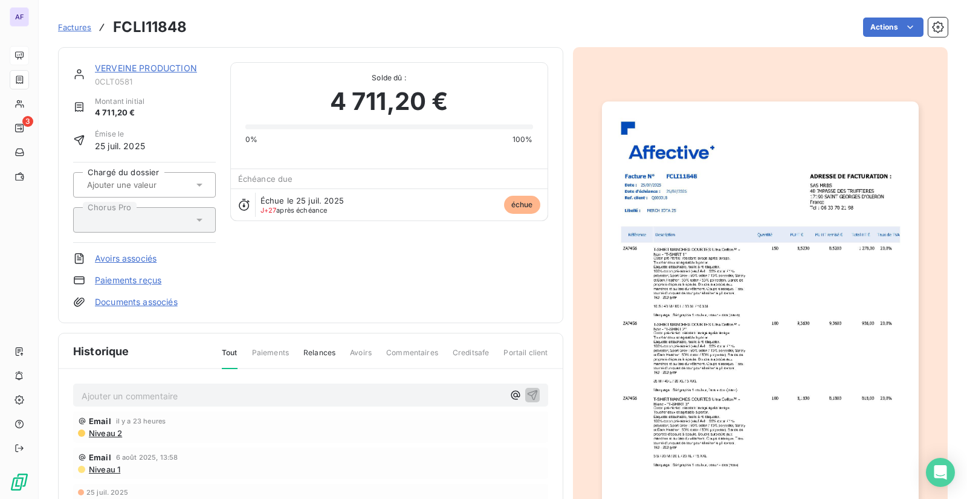
click at [144, 277] on link "Paiements reçus" at bounding box center [128, 280] width 66 height 12
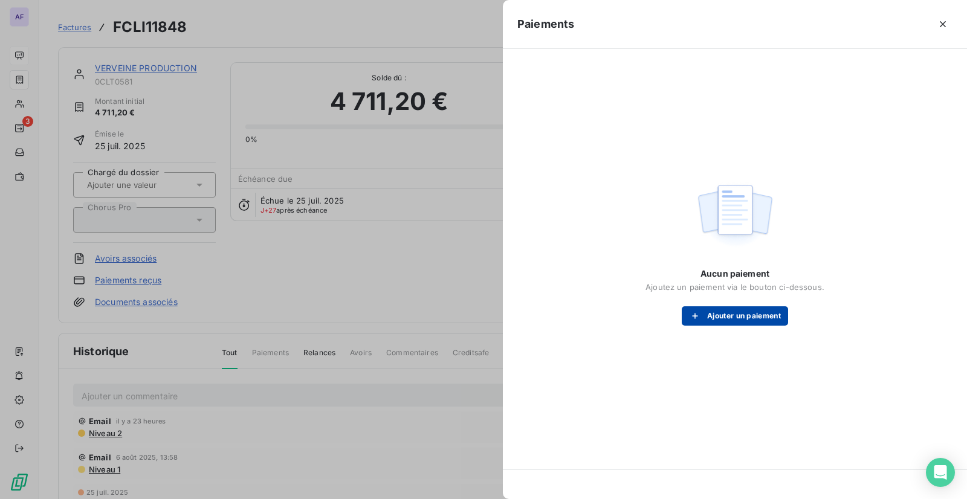
click at [723, 317] on button "Ajouter un paiement" at bounding box center [735, 315] width 106 height 19
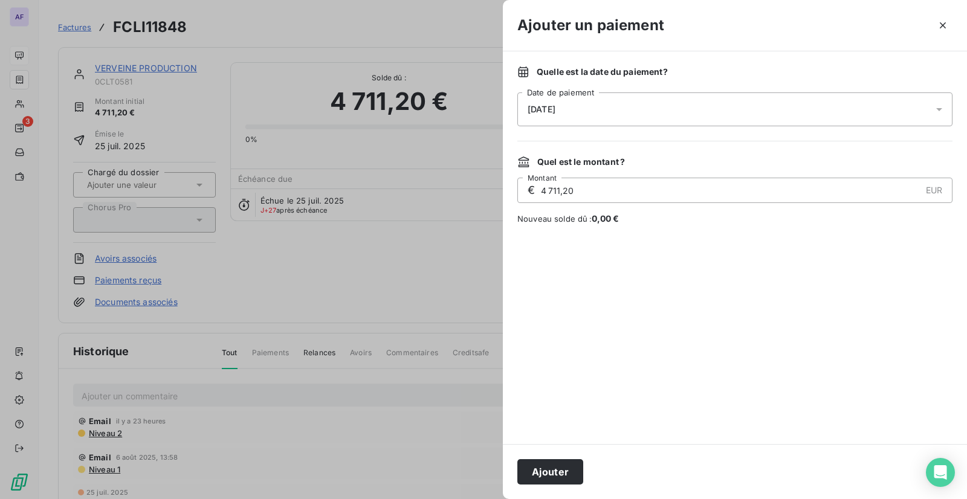
click at [946, 22] on icon "button" at bounding box center [943, 25] width 12 height 12
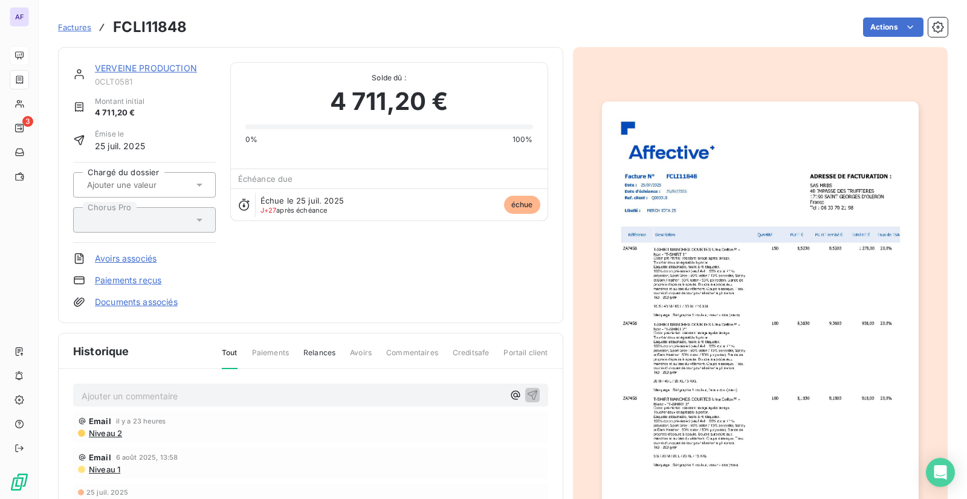
click at [135, 304] on link "Documents associés" at bounding box center [136, 302] width 83 height 12
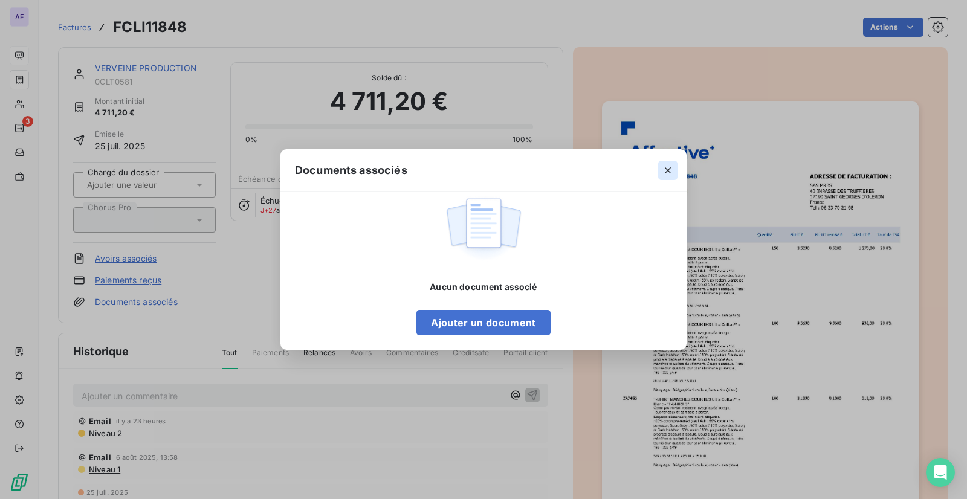
click at [668, 173] on icon "button" at bounding box center [668, 170] width 12 height 12
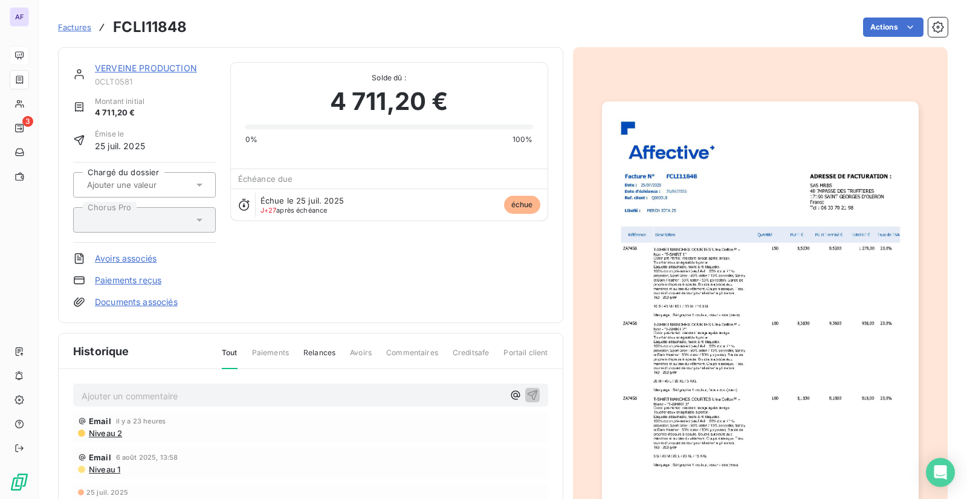
click at [131, 255] on link "Avoirs associés" at bounding box center [126, 259] width 62 height 12
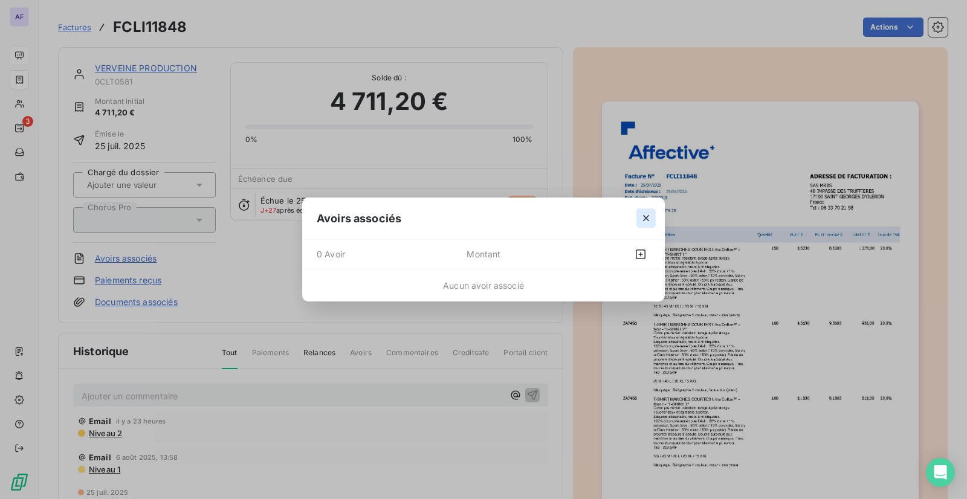
click at [644, 216] on icon "button" at bounding box center [646, 219] width 6 height 6
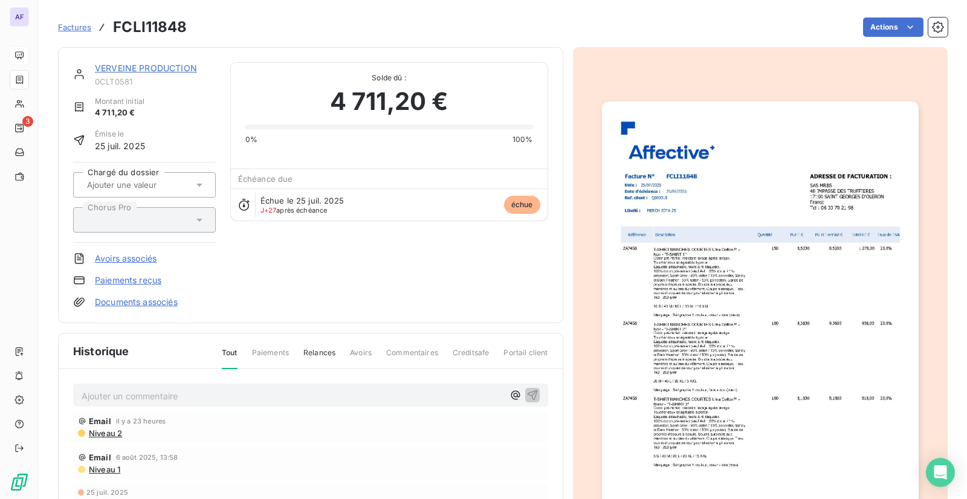
click at [156, 303] on link "Documents associés" at bounding box center [136, 302] width 83 height 12
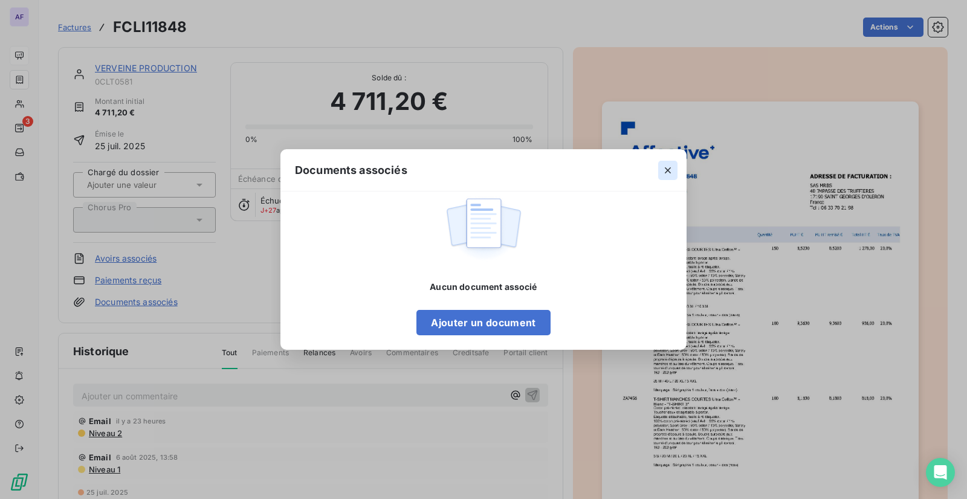
click at [671, 173] on icon "button" at bounding box center [668, 170] width 12 height 12
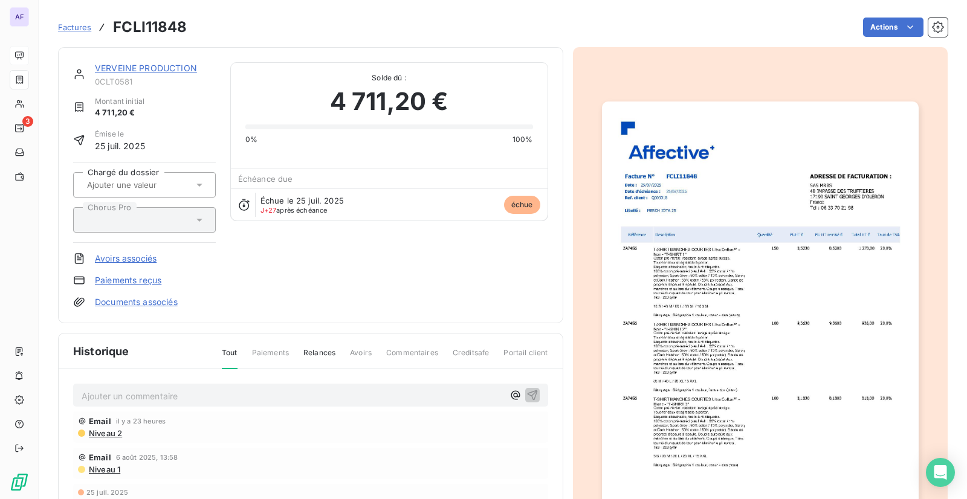
click at [129, 65] on link "VERVEINE PRODUCTION" at bounding box center [146, 68] width 102 height 10
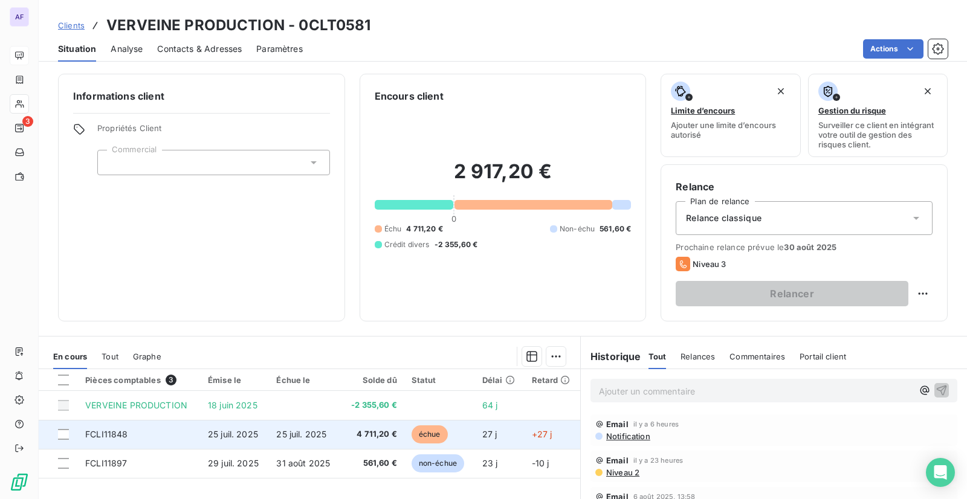
click at [319, 440] on td "25 juil. 2025" at bounding box center [305, 434] width 72 height 29
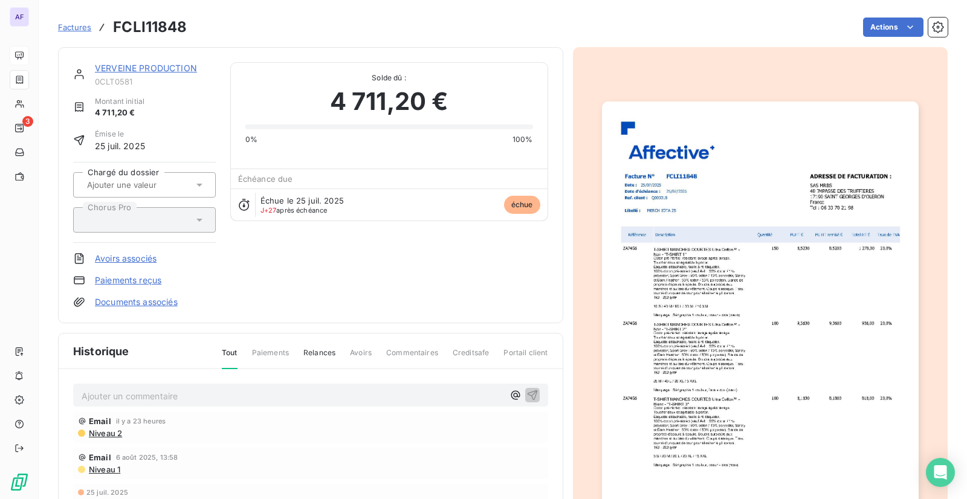
click at [138, 278] on link "Paiements reçus" at bounding box center [128, 280] width 66 height 12
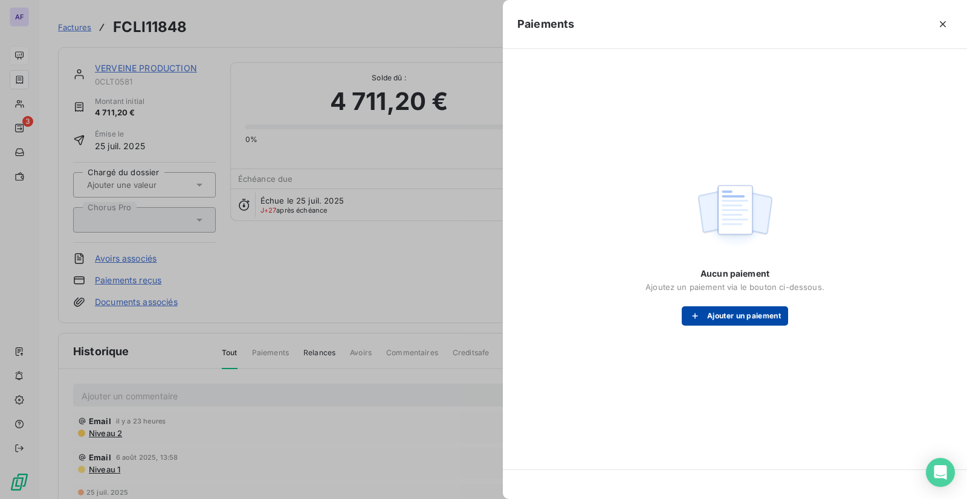
click at [756, 316] on button "Ajouter un paiement" at bounding box center [735, 315] width 106 height 19
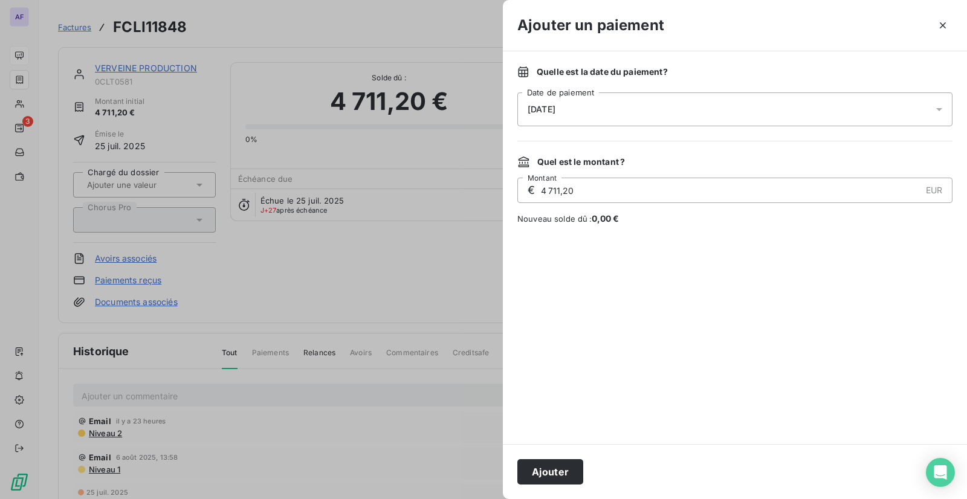
click at [609, 114] on div "[DATE]" at bounding box center [734, 109] width 435 height 34
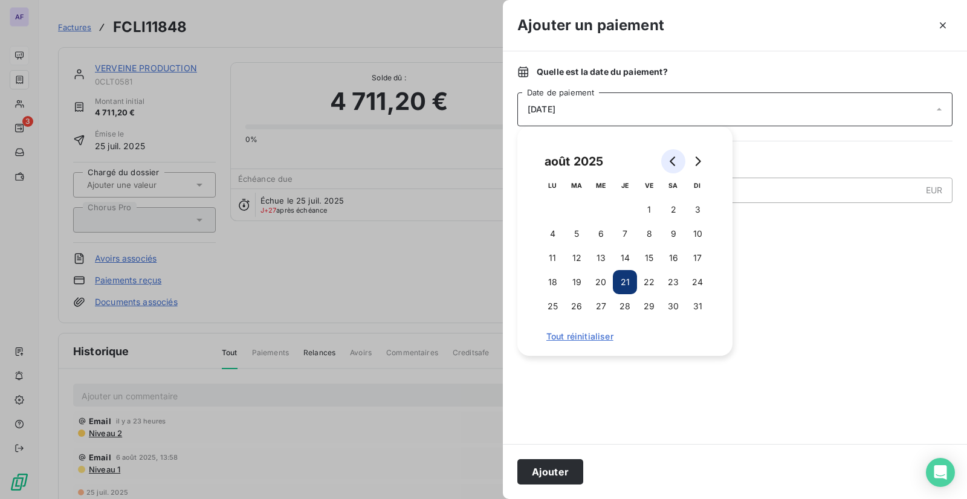
click at [680, 165] on button "Go to previous month" at bounding box center [673, 161] width 24 height 24
click at [599, 286] on button "18" at bounding box center [601, 282] width 24 height 24
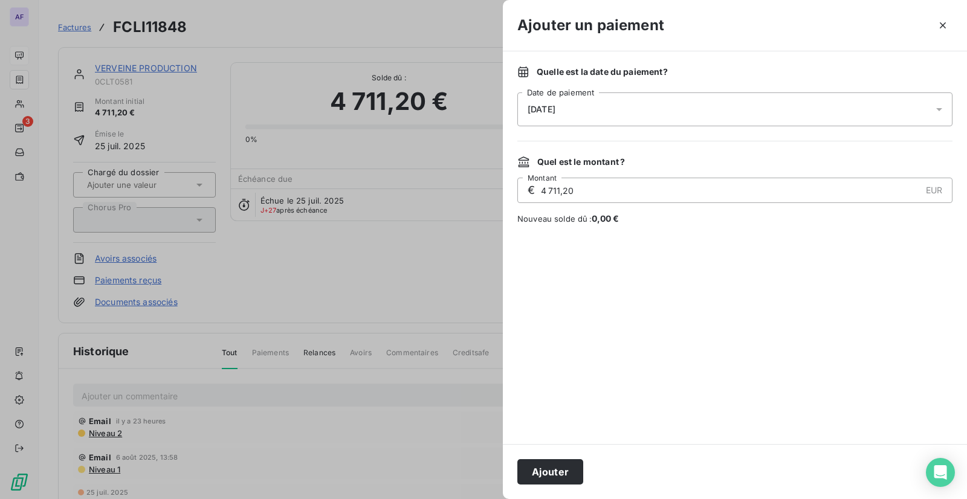
click at [937, 340] on div at bounding box center [734, 334] width 435 height 190
drag, startPoint x: 585, startPoint y: 189, endPoint x: 499, endPoint y: 187, distance: 86.4
click at [499, 499] on div "Ajouter un paiement Quelle est la date du paiement ? [DATE] Date de paiement Qu…" at bounding box center [483, 499] width 967 height 0
type input "2 355,60"
click at [563, 469] on button "Ajouter" at bounding box center [550, 471] width 66 height 25
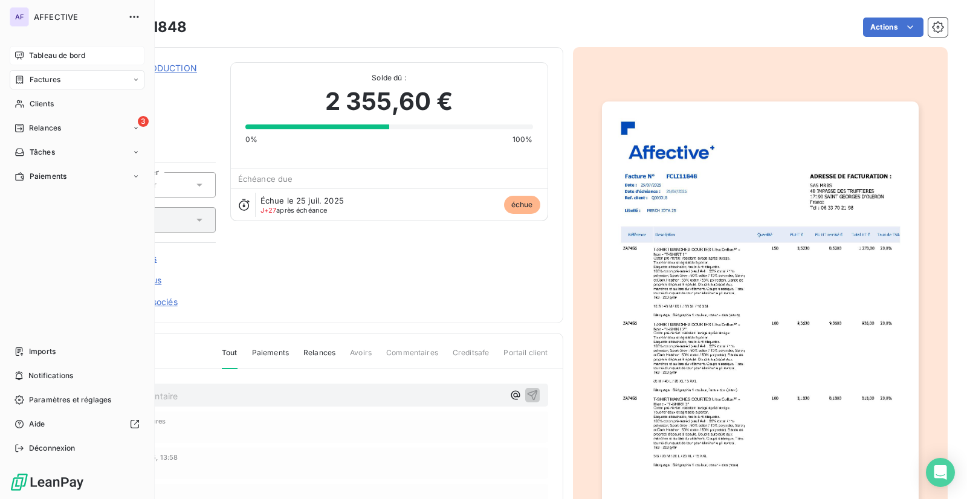
click at [60, 51] on span "Tableau de bord" at bounding box center [57, 55] width 56 height 11
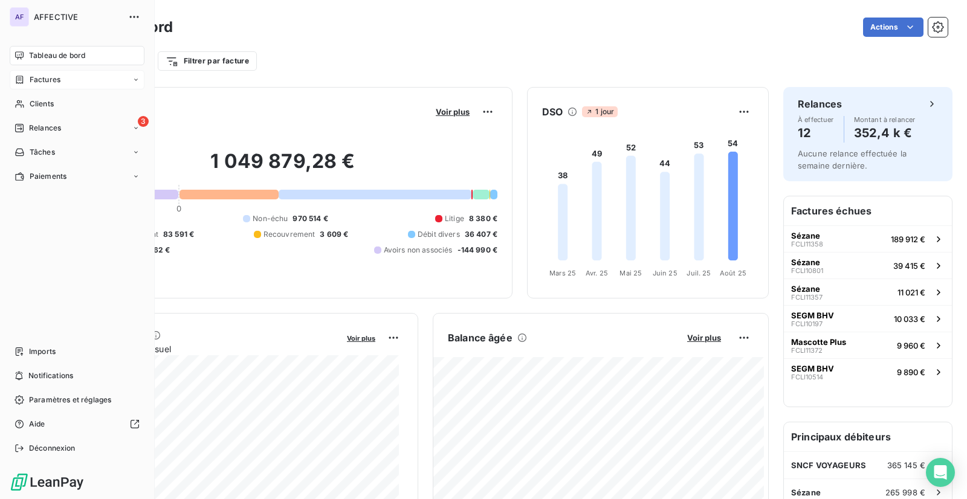
click at [27, 77] on div "Factures" at bounding box center [38, 79] width 46 height 11
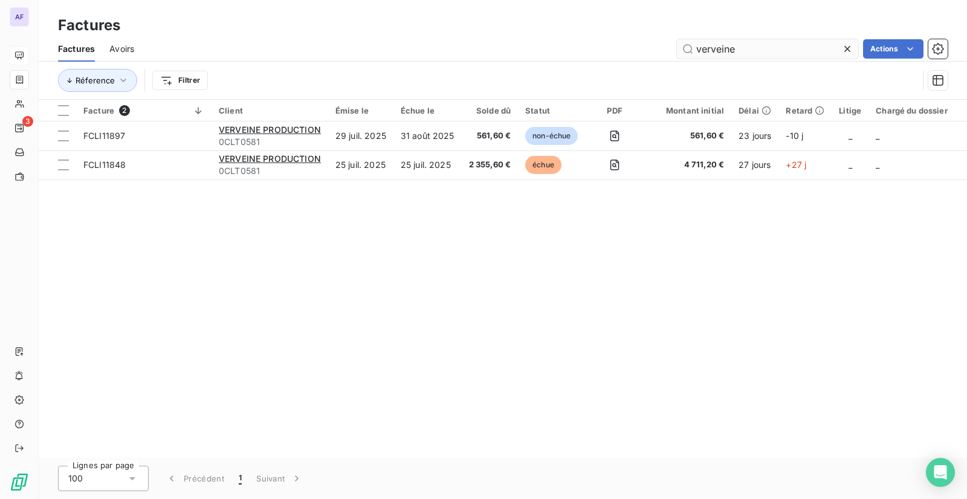
drag, startPoint x: 741, startPoint y: 42, endPoint x: 679, endPoint y: 43, distance: 62.9
click at [679, 43] on input "verveine" at bounding box center [767, 48] width 181 height 19
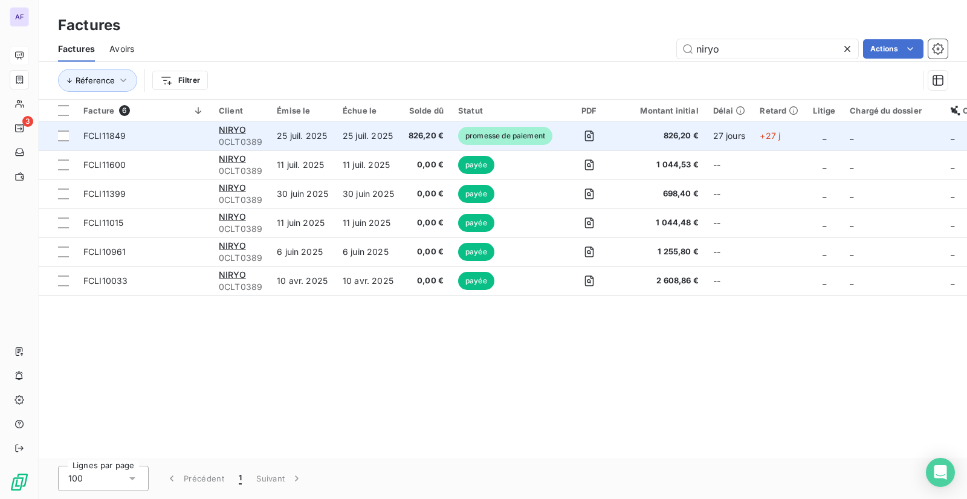
type input "niryo"
click at [506, 139] on span "promesse de paiement" at bounding box center [505, 136] width 94 height 18
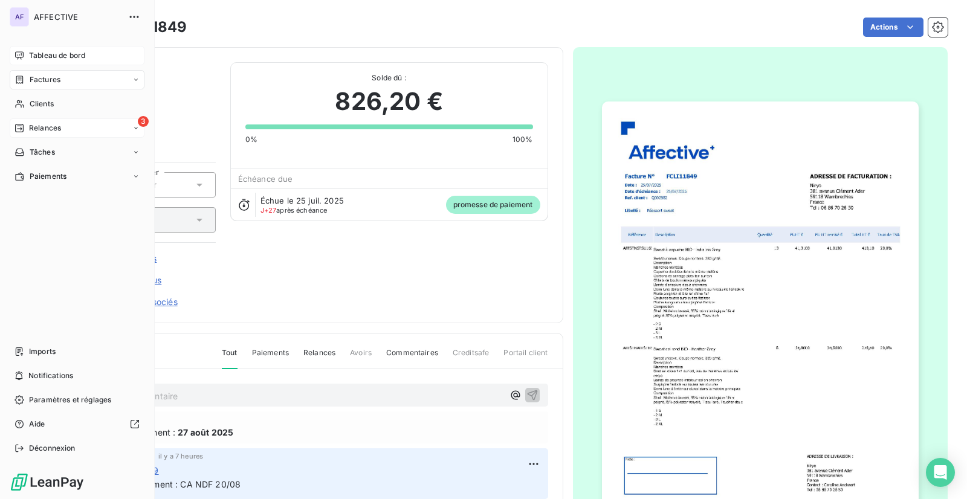
click at [38, 127] on span "Relances" at bounding box center [45, 128] width 32 height 11
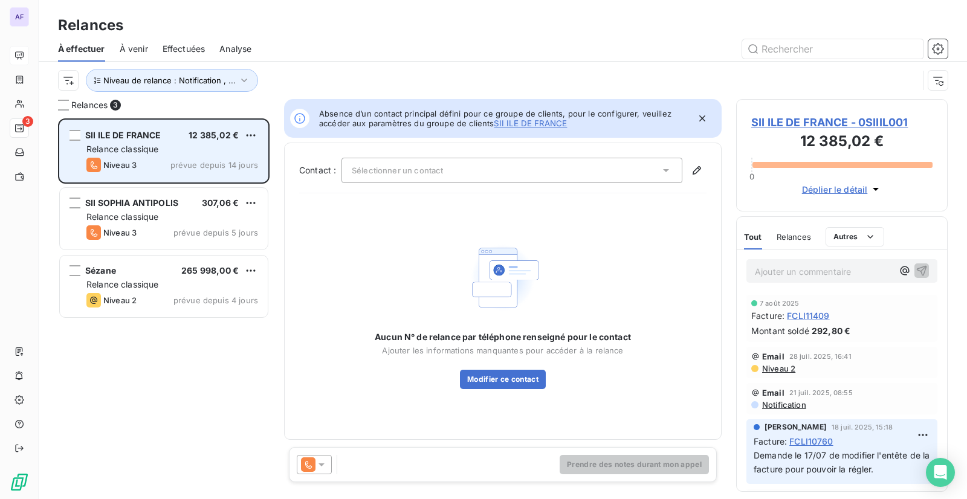
scroll to position [372, 202]
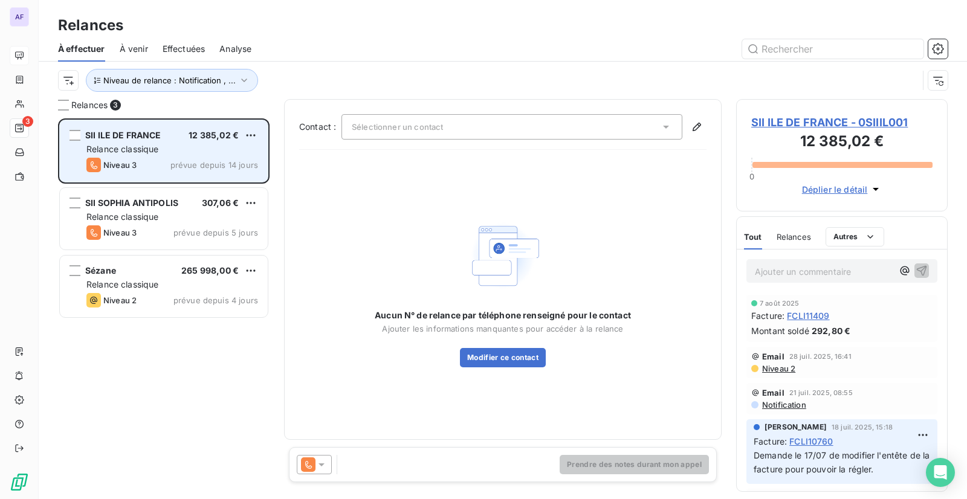
click at [205, 147] on div "Relance classique" at bounding box center [172, 149] width 172 height 12
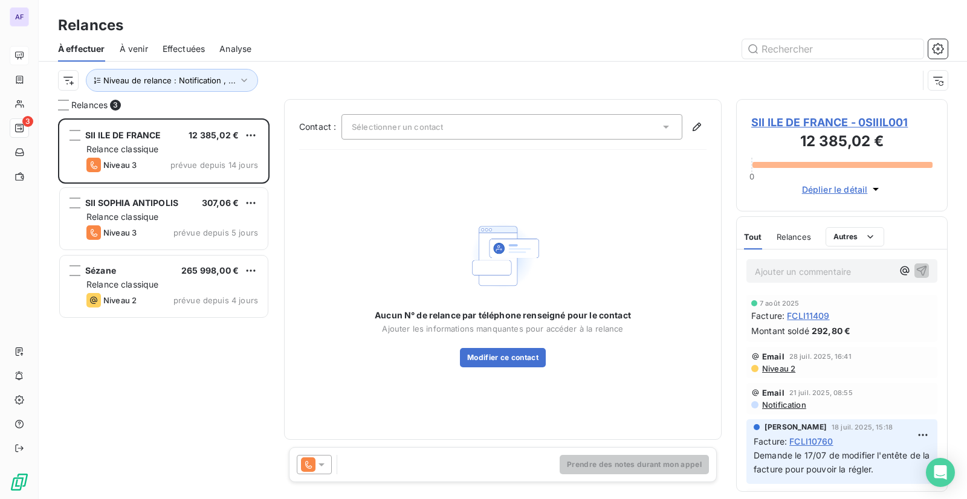
click at [804, 120] on span "SII ILE DE FRANCE - 0SIIIL001" at bounding box center [841, 122] width 181 height 16
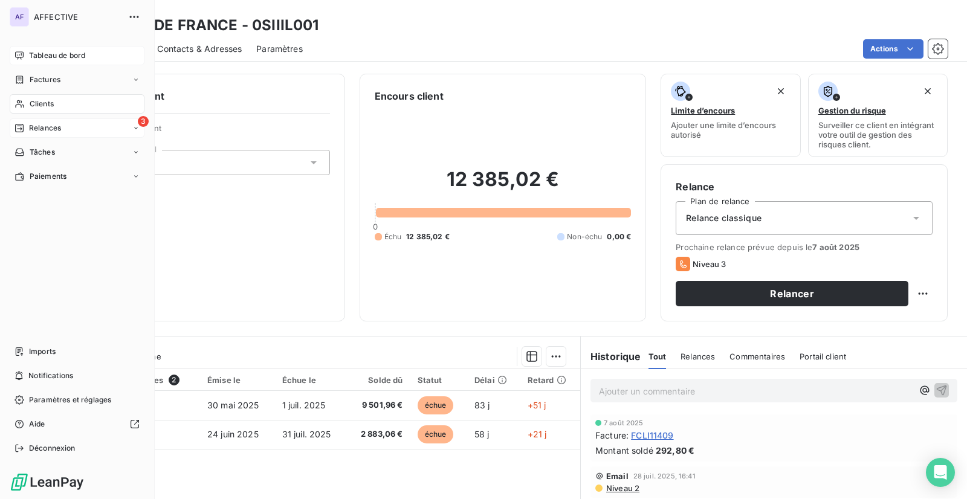
click at [27, 124] on div "Relances" at bounding box center [38, 128] width 47 height 11
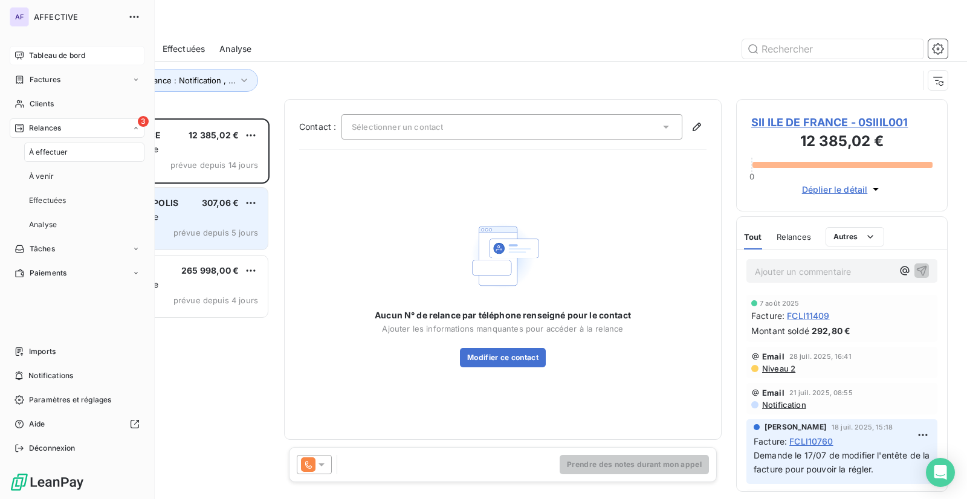
scroll to position [372, 202]
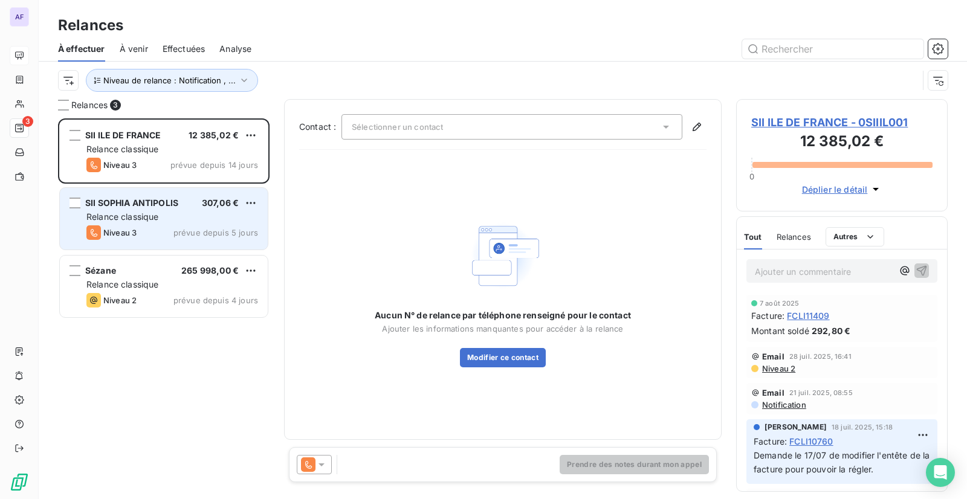
click at [254, 229] on span "prévue depuis 5 jours" at bounding box center [215, 233] width 85 height 10
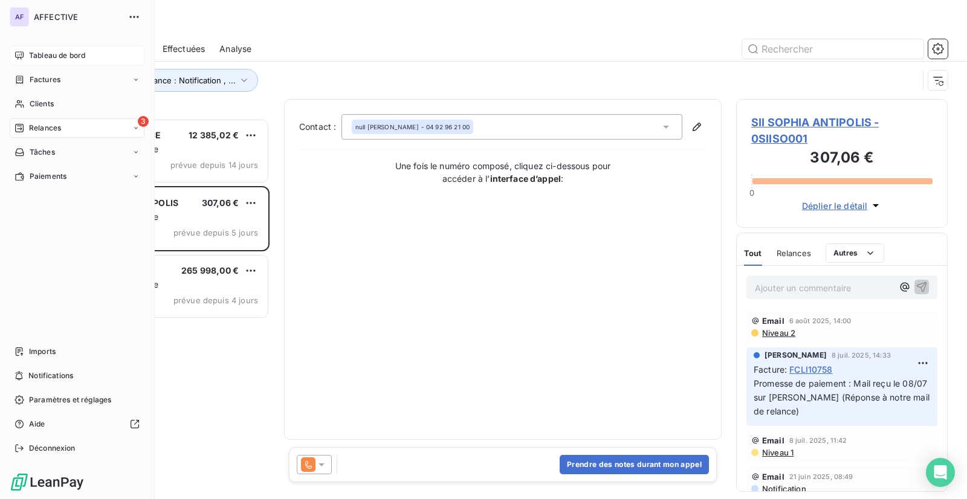
click at [18, 54] on icon at bounding box center [20, 56] width 10 height 10
